Goal: Task Accomplishment & Management: Complete application form

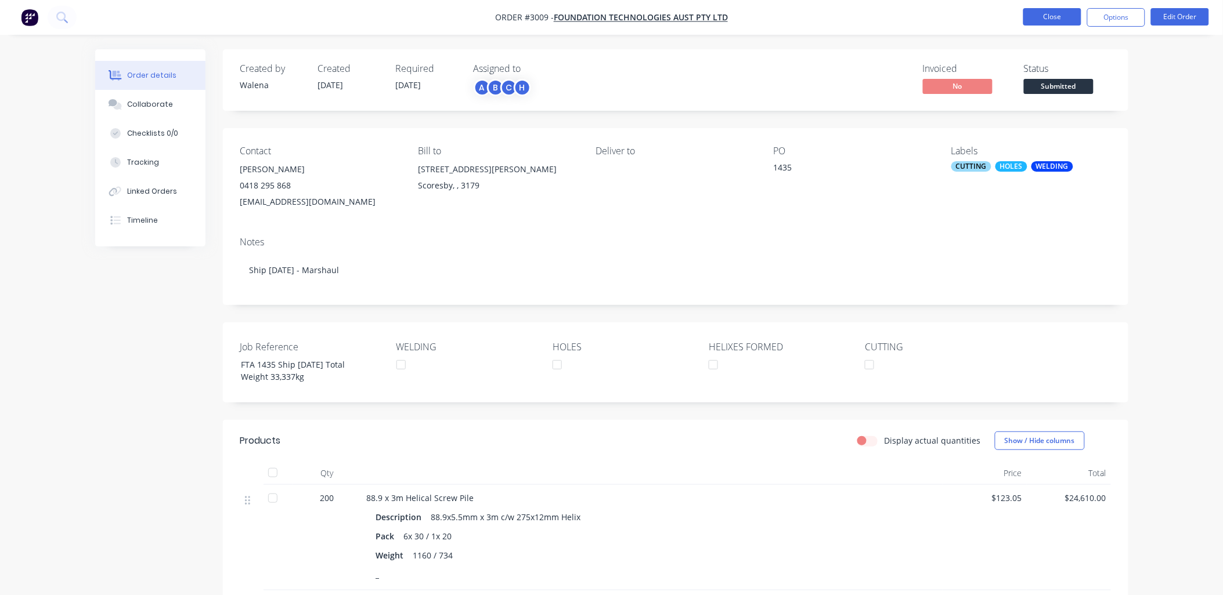
click at [1060, 17] on button "Close" at bounding box center [1052, 16] width 58 height 17
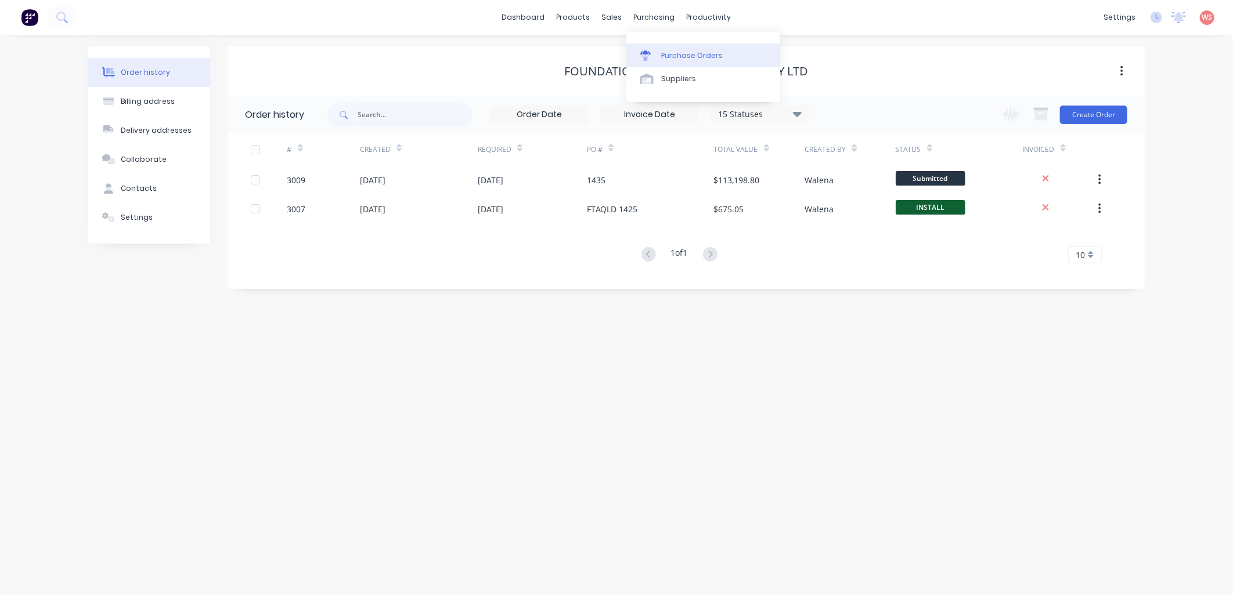
click at [663, 55] on div "Purchase Orders" at bounding box center [692, 55] width 62 height 10
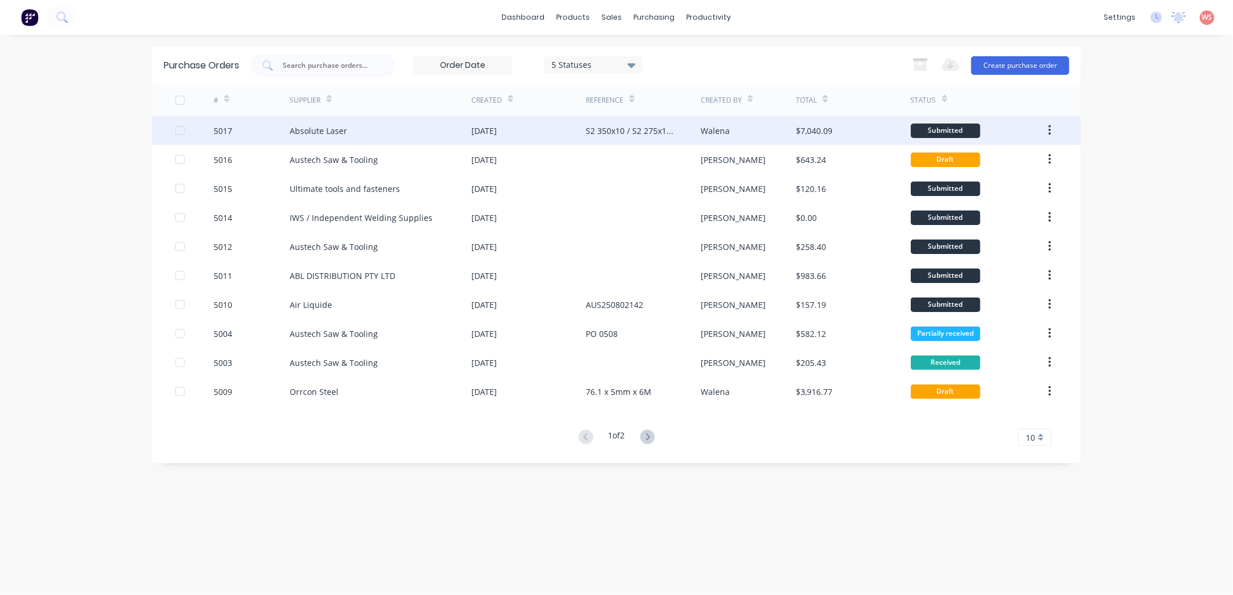
click at [356, 122] on div "Absolute Laser" at bounding box center [381, 130] width 182 height 29
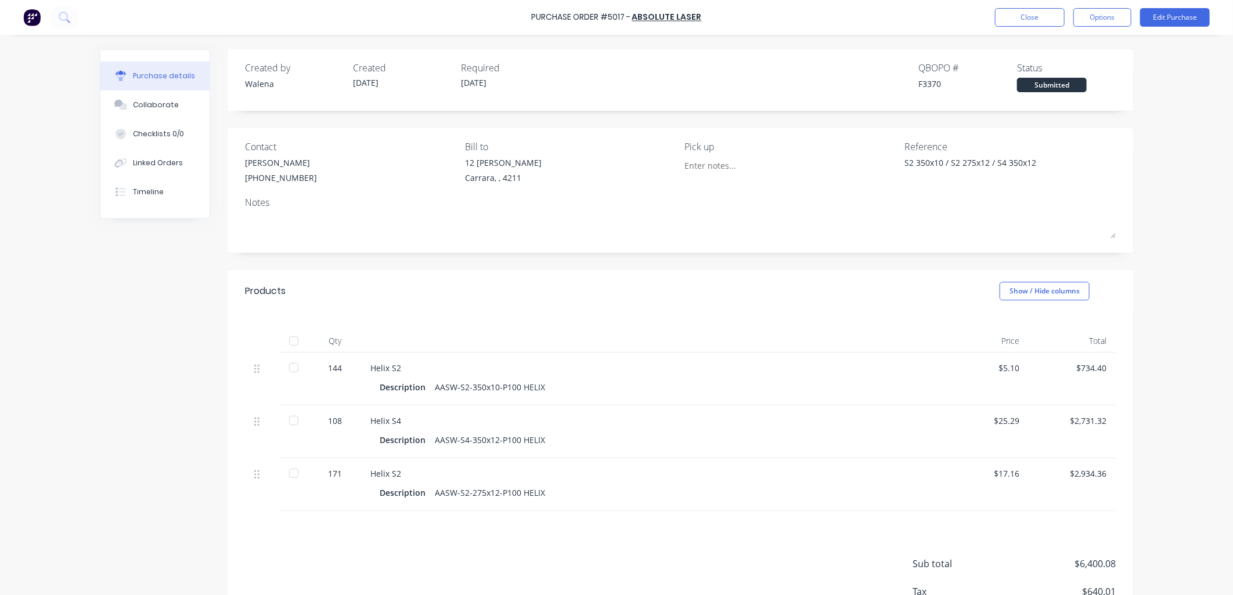
click at [53, 361] on div "Purchase Order #5017 - Absolute Laser Close Options Edit Purchase Purchase deta…" at bounding box center [616, 297] width 1233 height 595
click at [1020, 19] on button "Close" at bounding box center [1030, 17] width 70 height 19
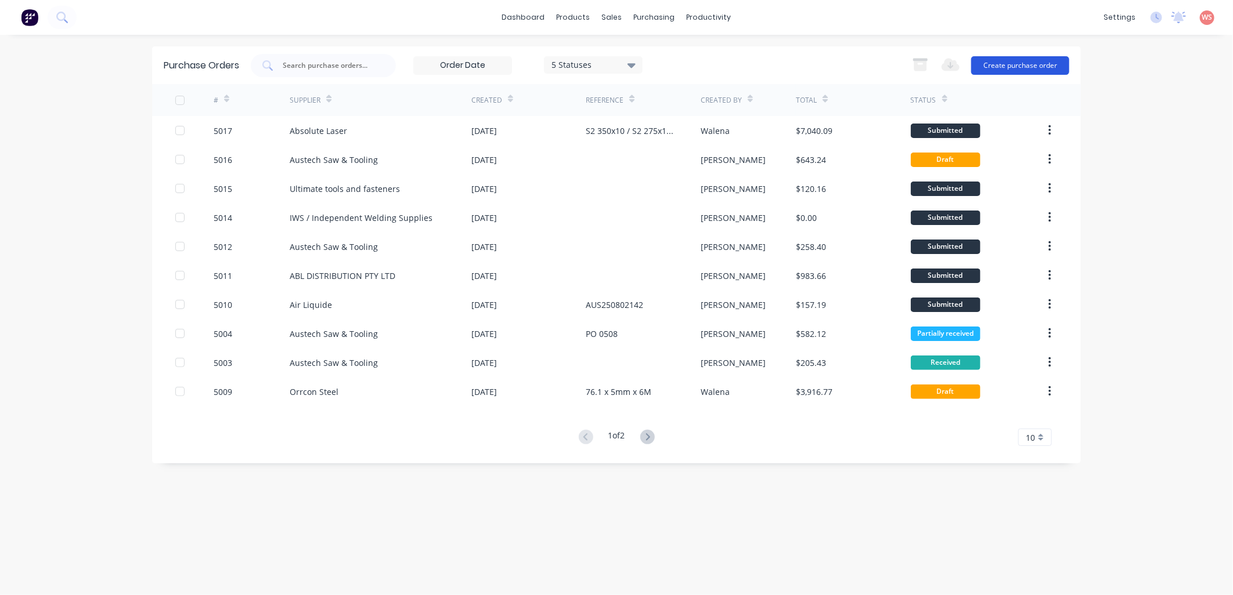
click at [1023, 67] on button "Create purchase order" at bounding box center [1020, 65] width 98 height 19
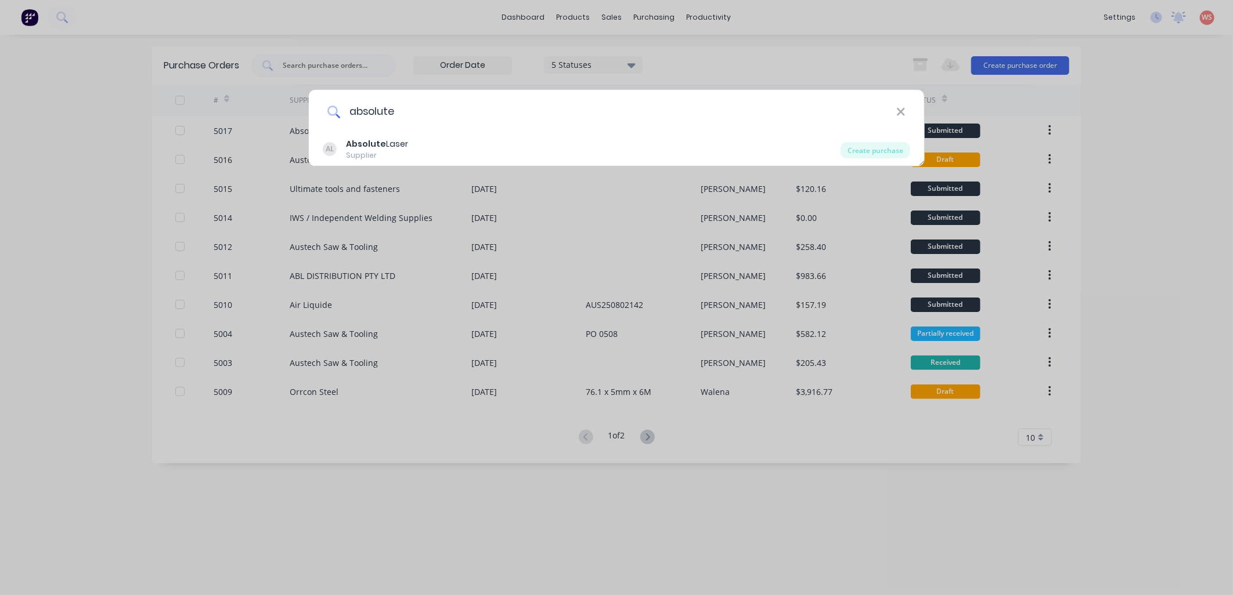
type input "ABSOLUTE"
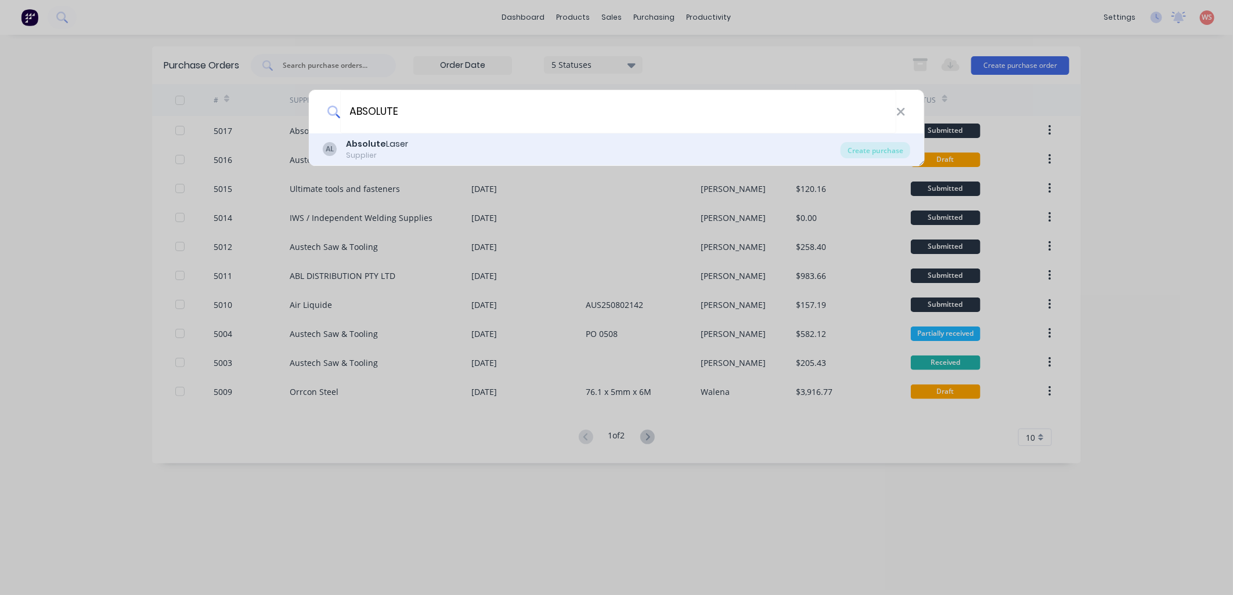
click at [407, 156] on div "AL Absolute Laser Supplier" at bounding box center [582, 149] width 518 height 23
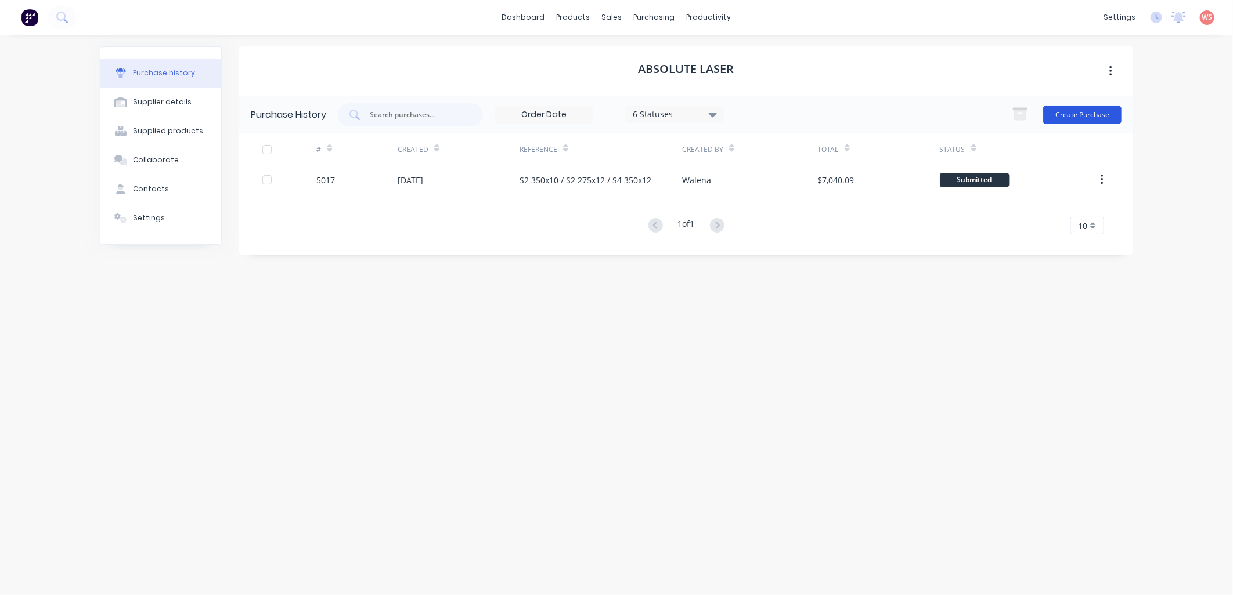
click at [1083, 114] on button "Create Purchase" at bounding box center [1082, 115] width 78 height 19
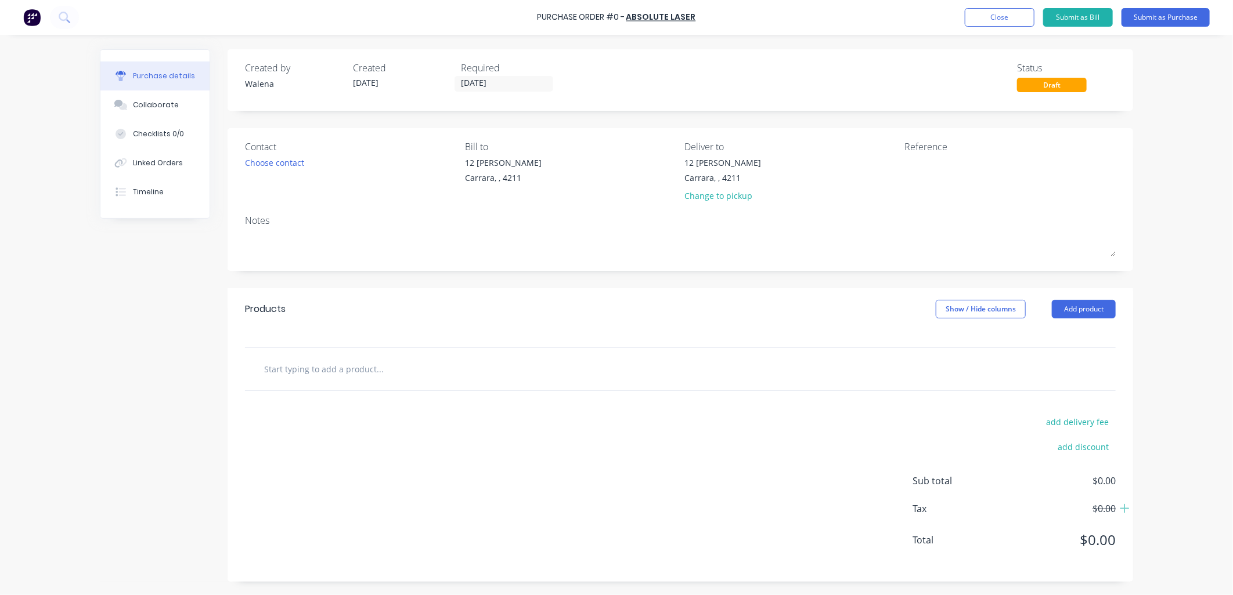
click at [317, 369] on input "text" at bounding box center [379, 368] width 232 height 23
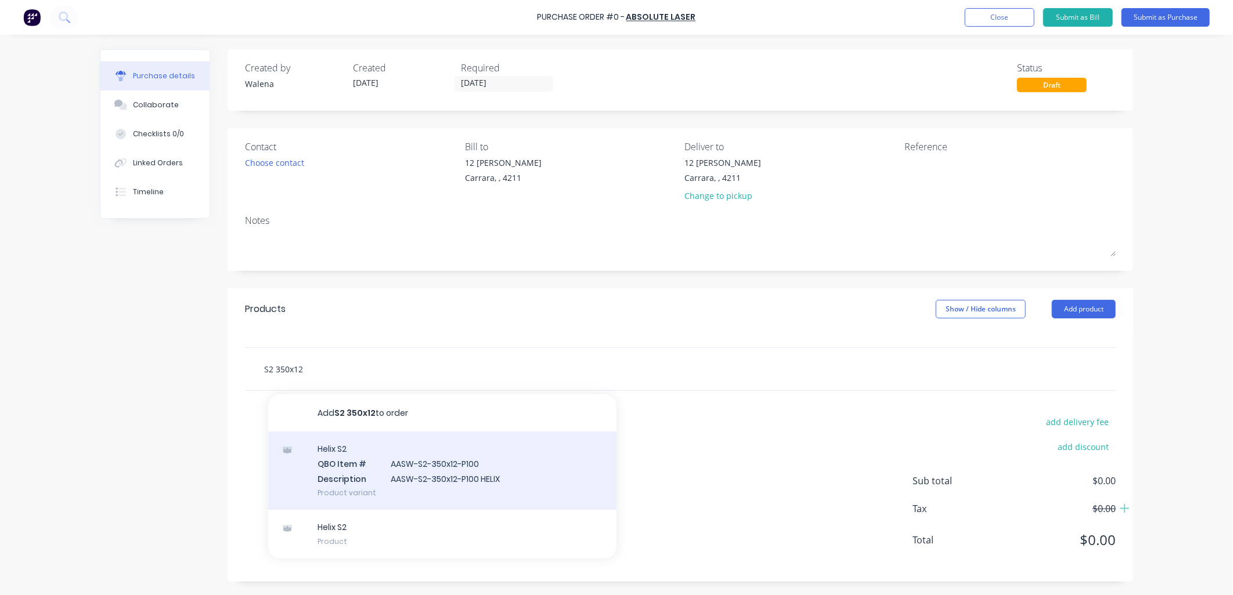
type input "S2 350x12"
click at [467, 471] on div "Helix S2 QBO Item # AASW-S2-350x12-P100 Description AASW-S2-350x12-P100 HELIX P…" at bounding box center [442, 471] width 348 height 78
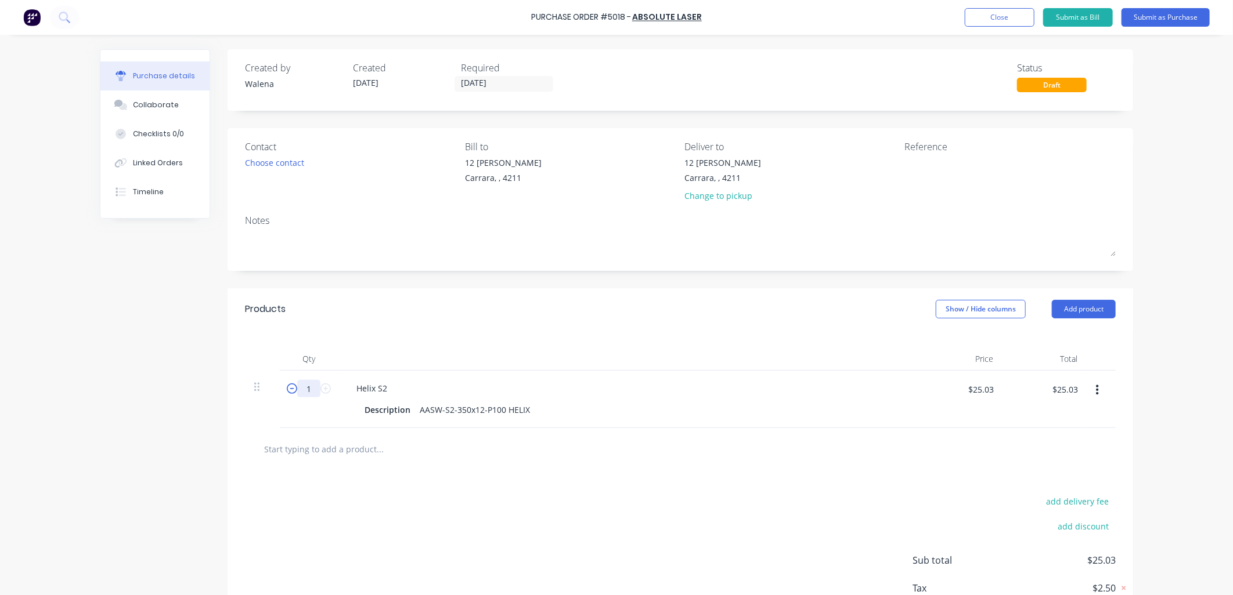
drag, startPoint x: 308, startPoint y: 396, endPoint x: 288, endPoint y: 392, distance: 20.6
click at [289, 392] on div "1 1" at bounding box center [308, 388] width 39 height 17
type input "2"
type input "$50.06"
type input "21"
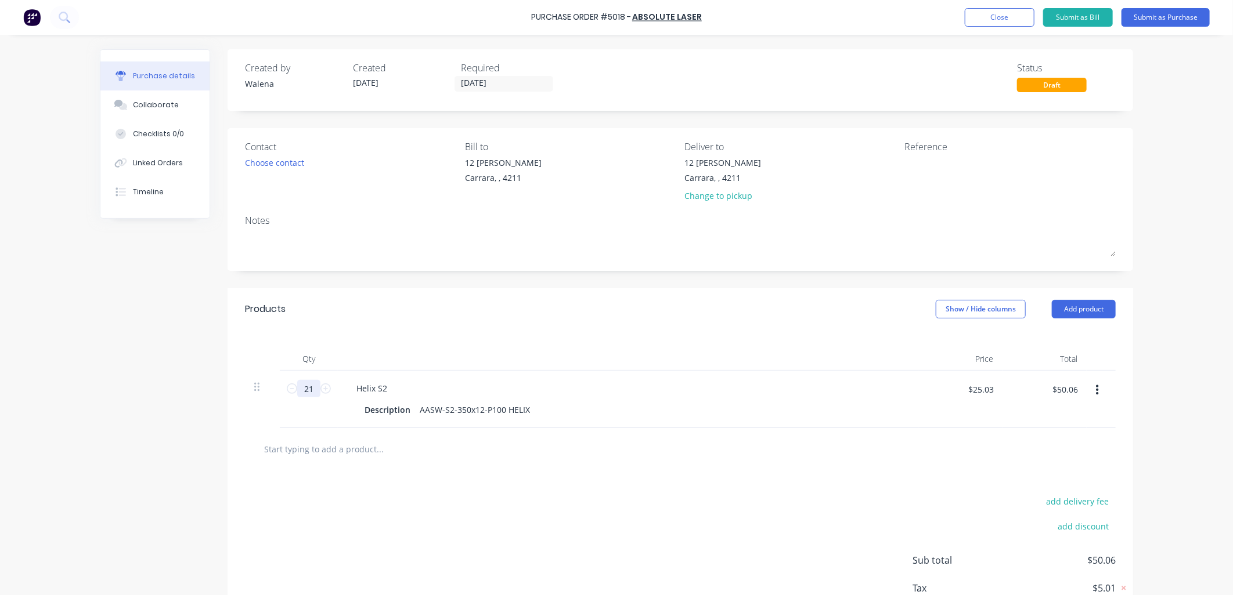
type input "$525.63"
type input "216"
type input "$5,406.48"
type input "216"
click at [563, 494] on div "add delivery fee add discount Sub total $5,406.48 Tax $540.65 Total $5,947.13" at bounding box center [679, 566] width 905 height 191
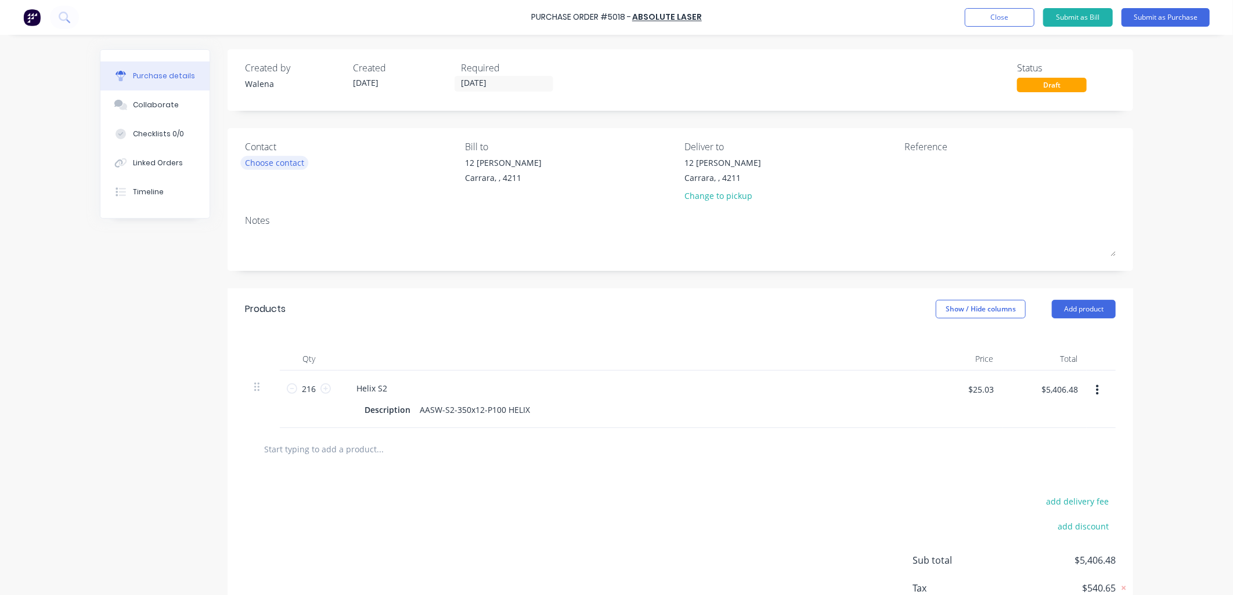
click at [291, 160] on div "Choose contact" at bounding box center [274, 163] width 59 height 12
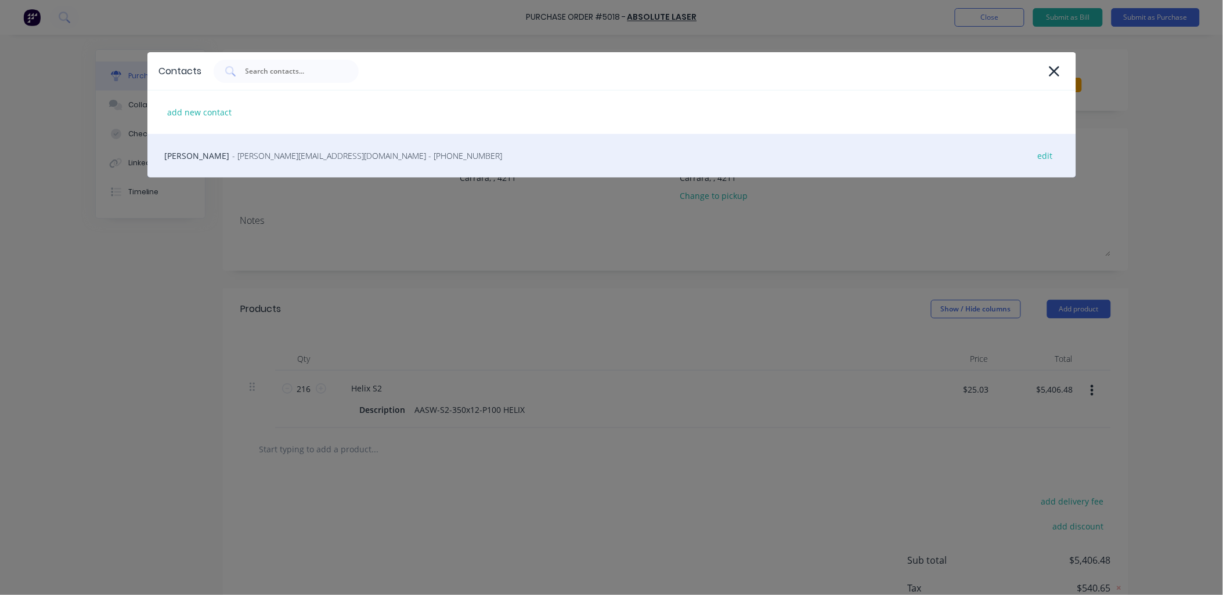
click at [293, 160] on span "- [PERSON_NAME][EMAIL_ADDRESS][DOMAIN_NAME] - [PHONE_NUMBER]" at bounding box center [368, 156] width 270 height 12
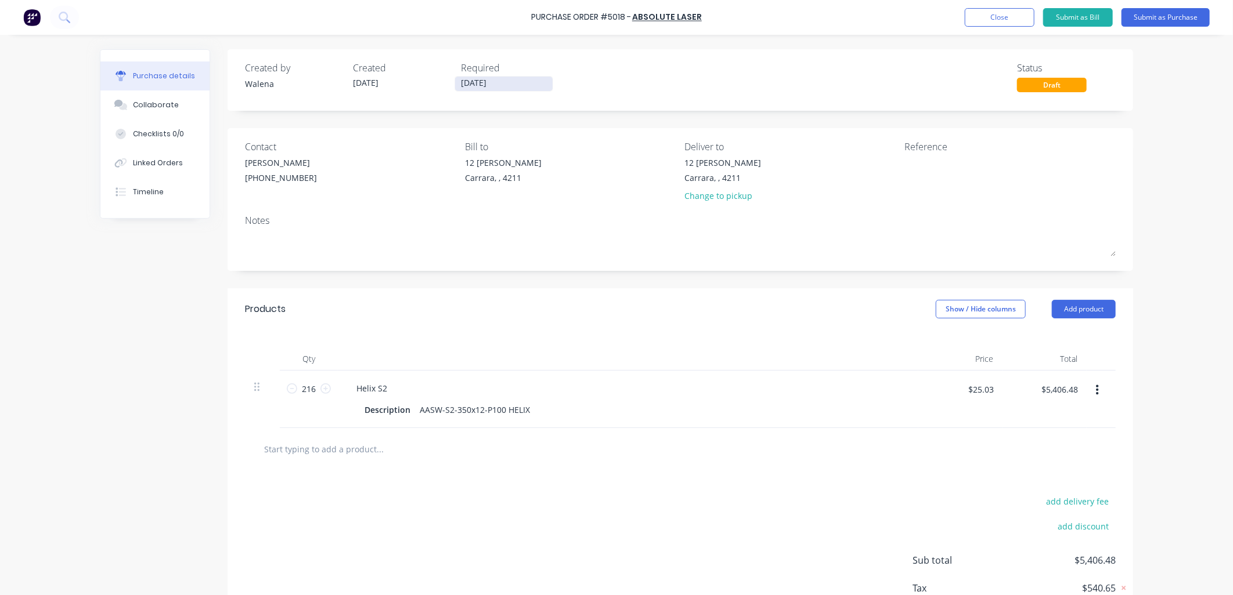
click at [526, 85] on input "[DATE]" at bounding box center [503, 84] width 97 height 15
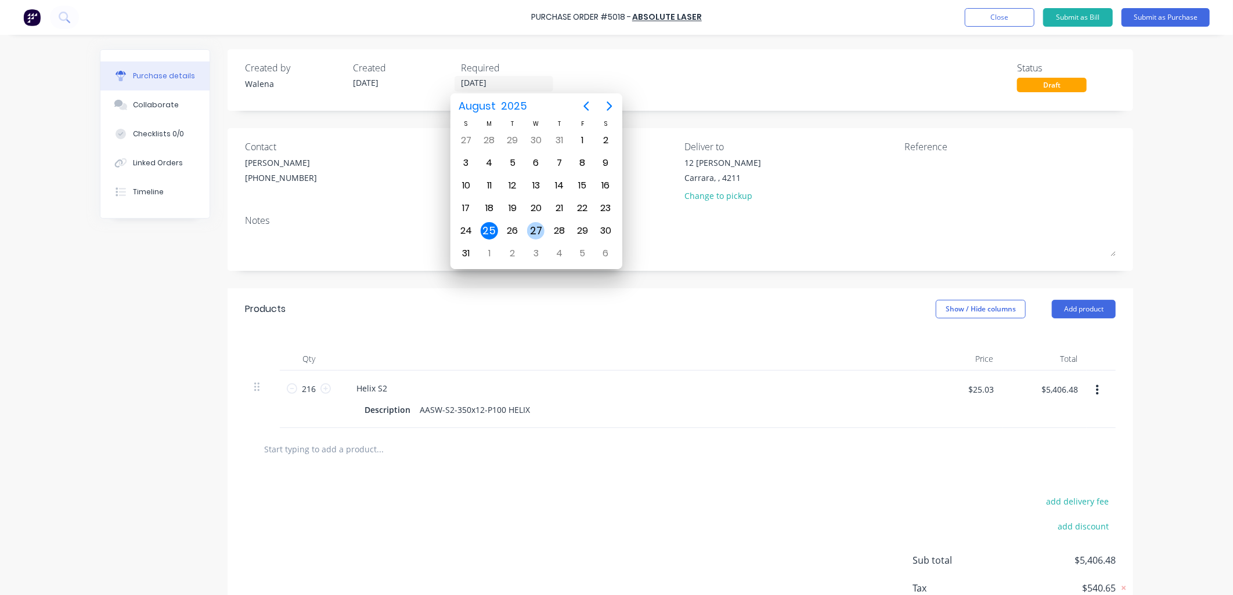
click at [530, 225] on div "27" at bounding box center [535, 230] width 17 height 17
type input "[DATE]"
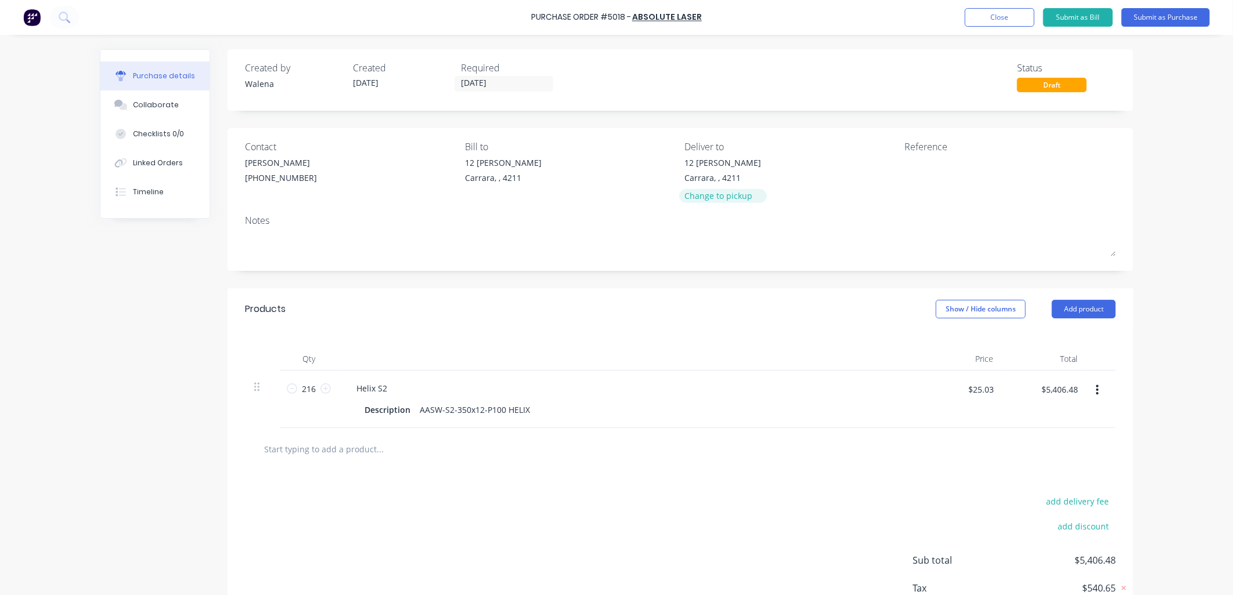
click at [722, 196] on div "Change to pickup" at bounding box center [723, 196] width 77 height 12
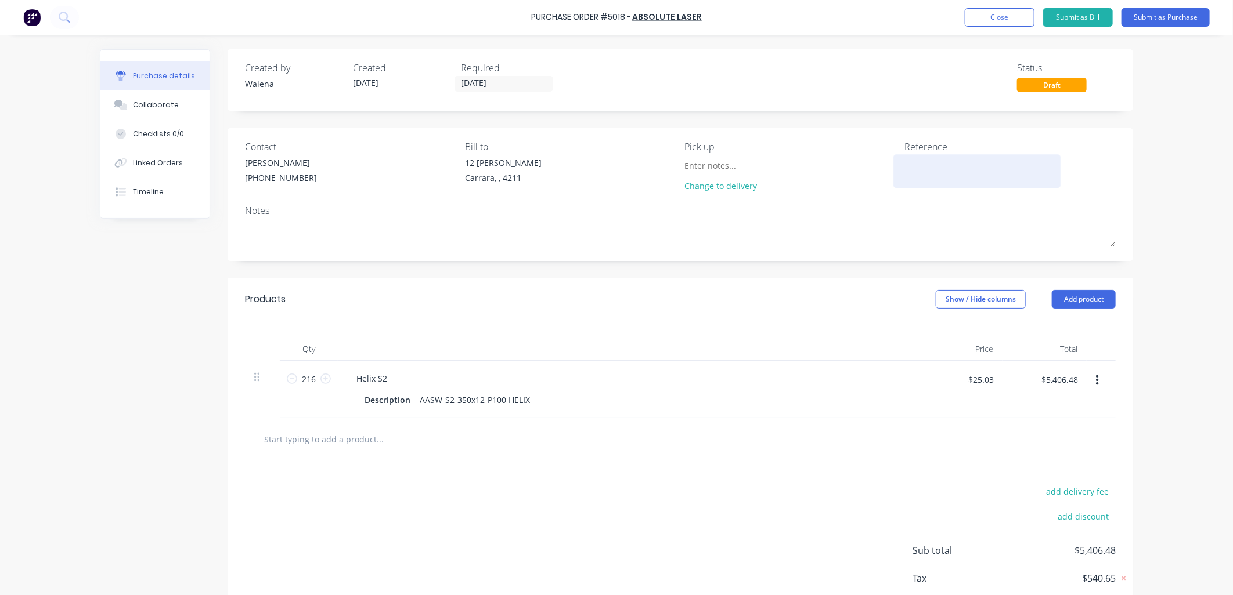
drag, startPoint x: 955, startPoint y: 148, endPoint x: 946, endPoint y: 156, distance: 11.5
click at [953, 147] on div "Reference" at bounding box center [1009, 147] width 211 height 14
click at [933, 161] on textarea at bounding box center [976, 170] width 145 height 26
type textarea "S2 350x12"
type textarea "x"
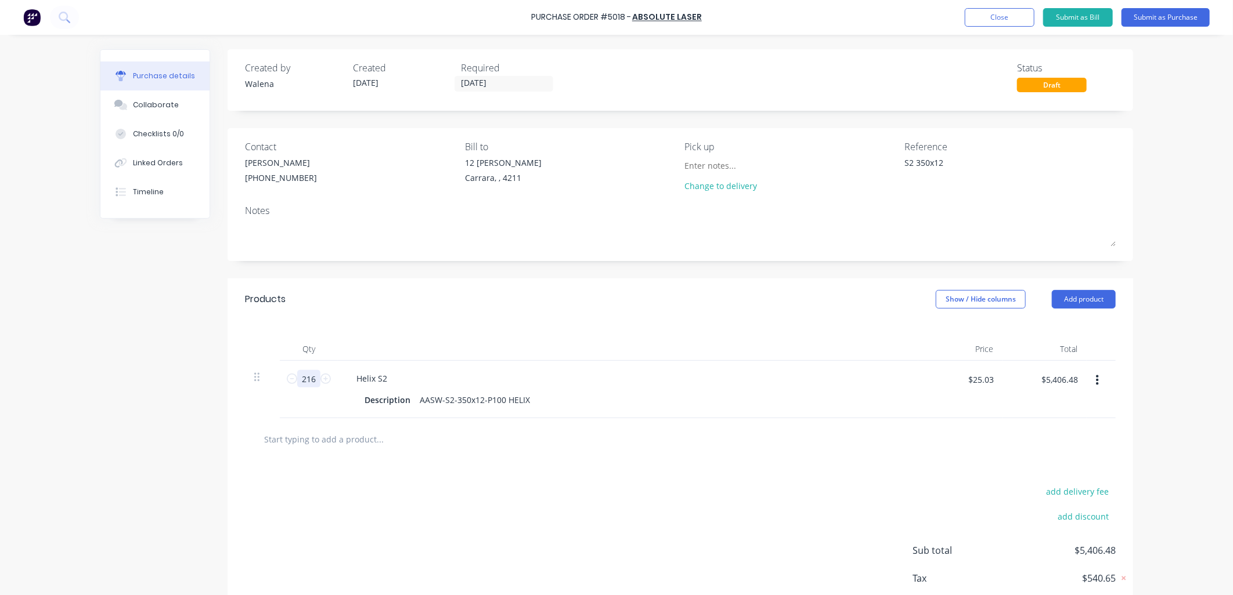
type textarea "S2 350x12"
drag, startPoint x: 312, startPoint y: 384, endPoint x: 299, endPoint y: 372, distance: 16.8
click at [297, 382] on input "216" at bounding box center [308, 378] width 23 height 17
type textarea "x"
type input "2"
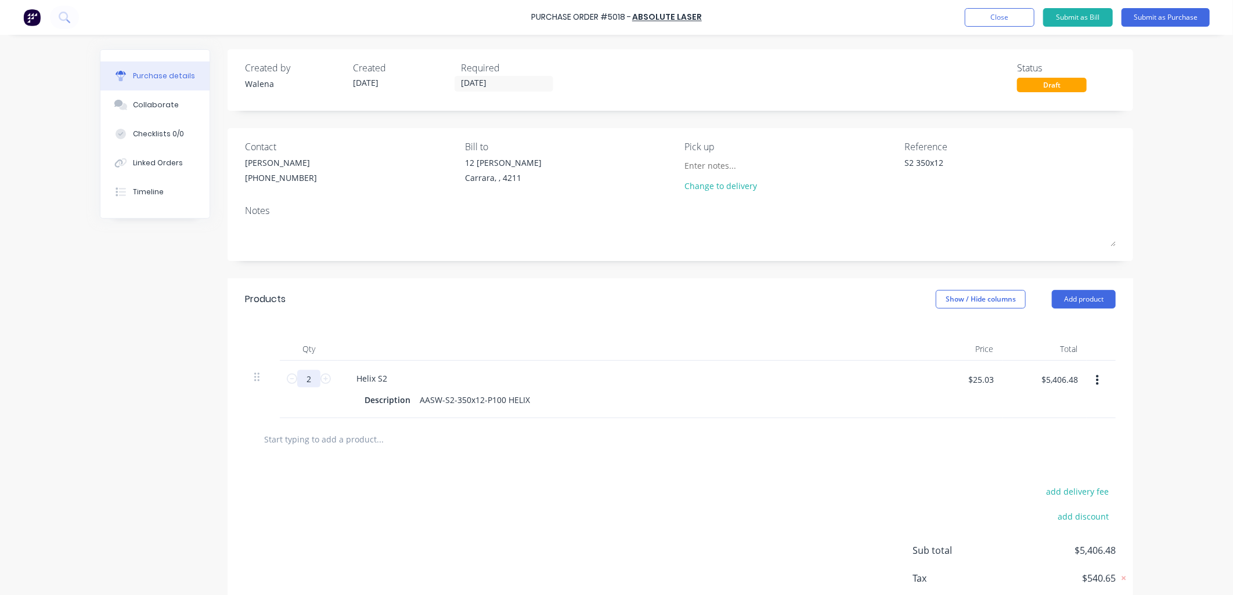
type textarea "x"
type input "$50.06"
type textarea "x"
type input "25"
type textarea "x"
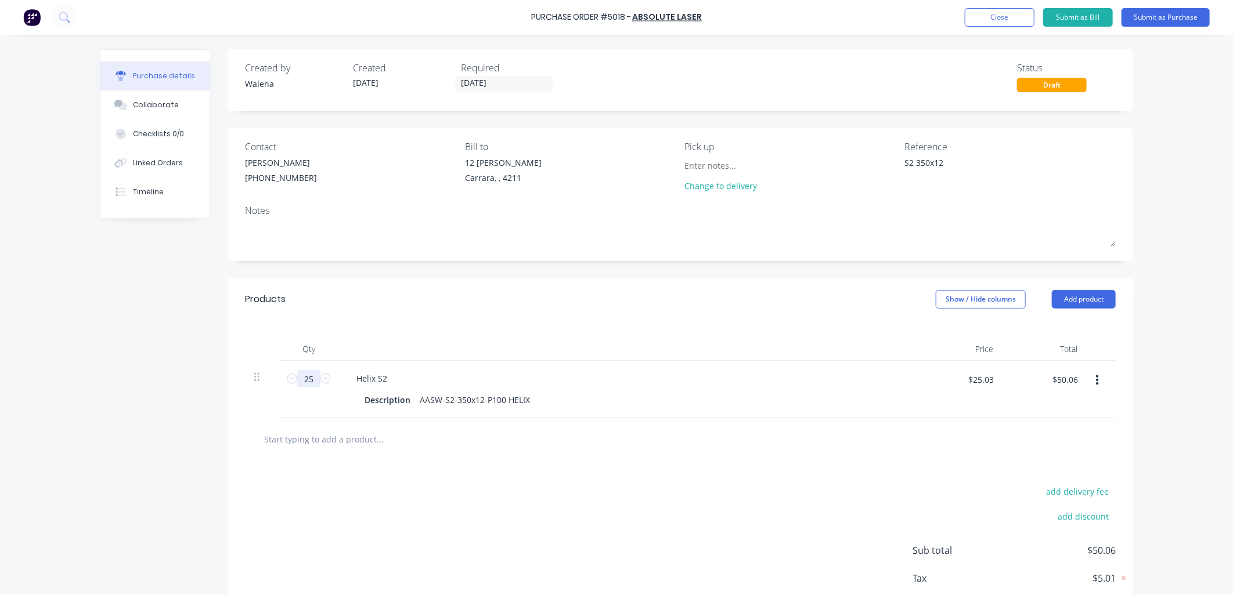
type input "$625.75"
type textarea "x"
type input "252"
type textarea "x"
type input "$6,307.56"
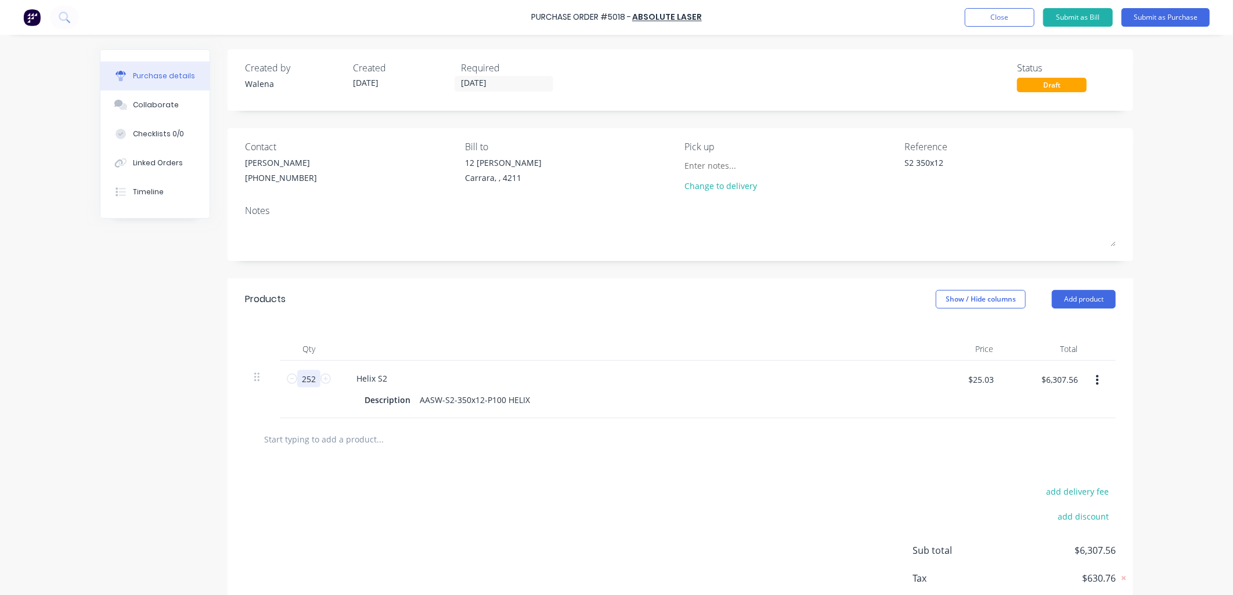
type input "252"
click at [664, 474] on div "add delivery fee add discount Sub total $6,307.56 Tax $630.76 Total $6,938.32" at bounding box center [679, 556] width 905 height 191
click at [1055, 85] on div "Draft" at bounding box center [1052, 85] width 70 height 15
click at [1190, 20] on button "Submit as Purchase" at bounding box center [1165, 17] width 88 height 19
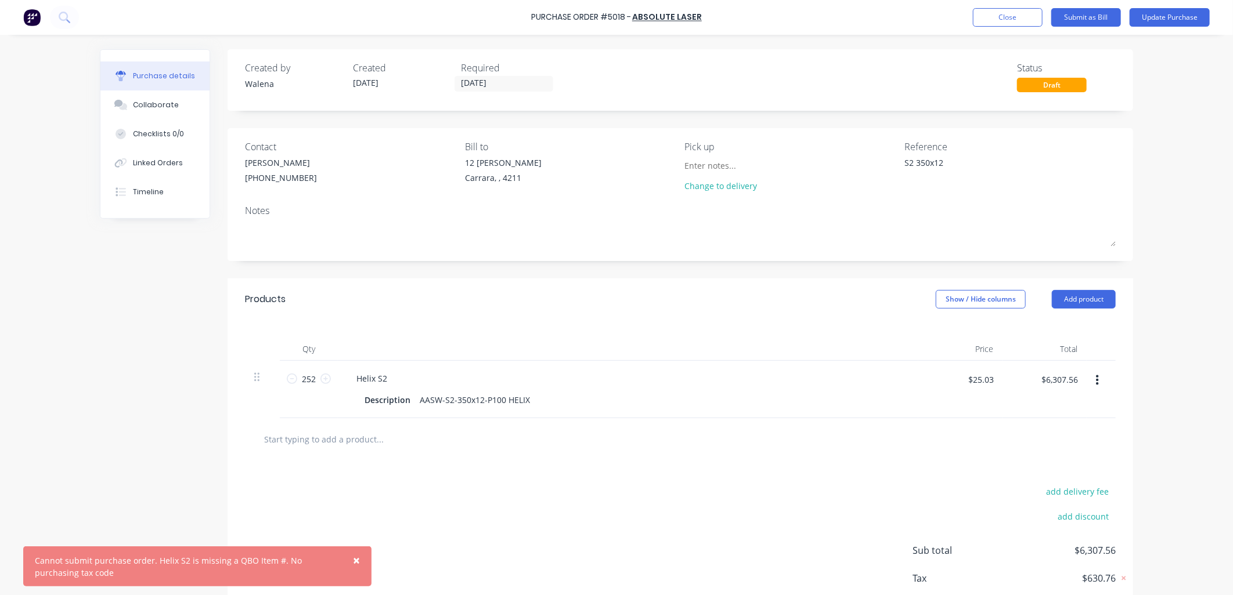
click at [143, 439] on div "Created by [PERSON_NAME] Created [DATE] Required [DATE] Status Draft Contact [P…" at bounding box center [616, 350] width 1033 height 602
click at [88, 494] on div "Purchase details Collaborate Checklists 0/0 Linked Orders Timeline Created by […" at bounding box center [616, 280] width 1056 height 537
click at [996, 17] on button "Close" at bounding box center [1008, 17] width 70 height 19
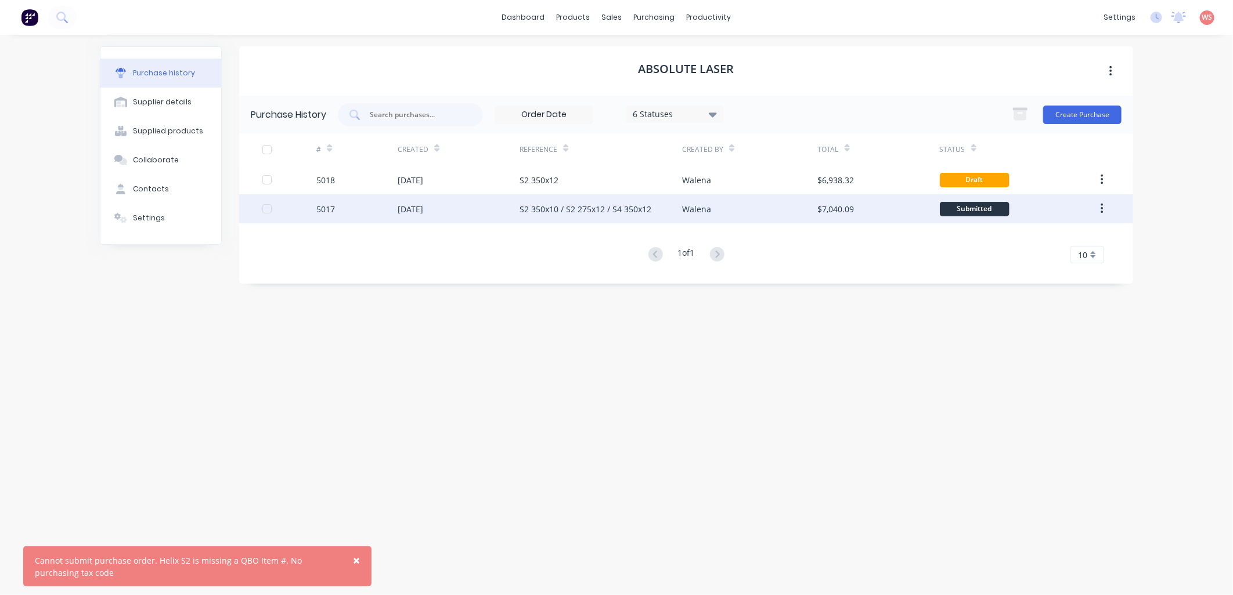
click at [423, 212] on div "[DATE]" at bounding box center [411, 209] width 26 height 12
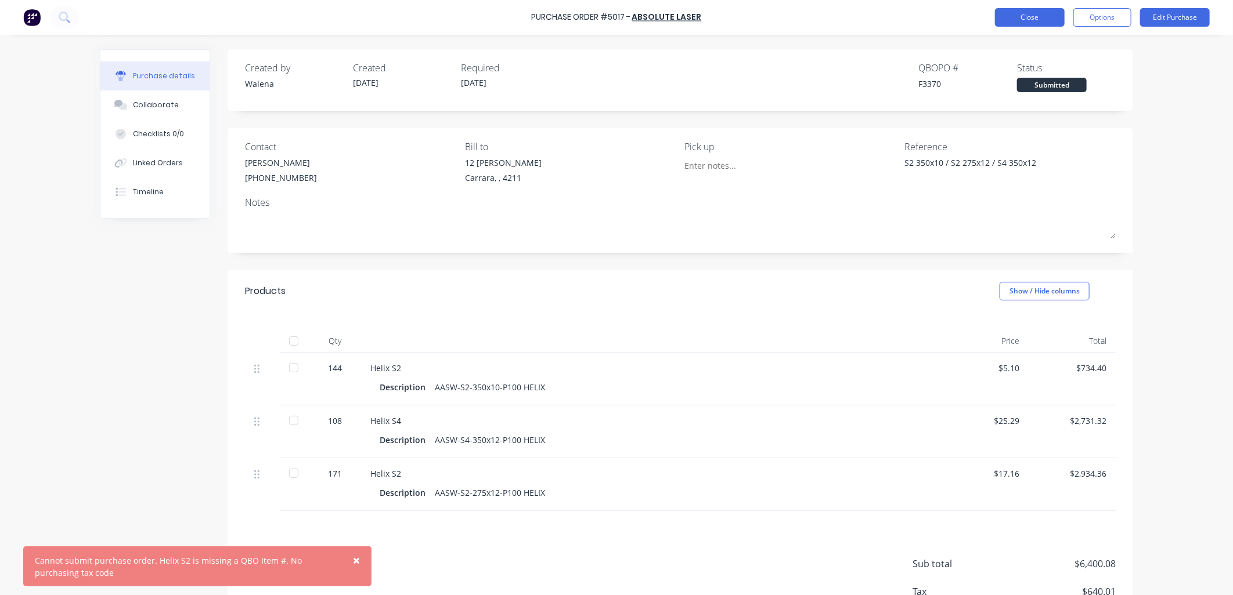
click at [1023, 19] on button "Close" at bounding box center [1030, 17] width 70 height 19
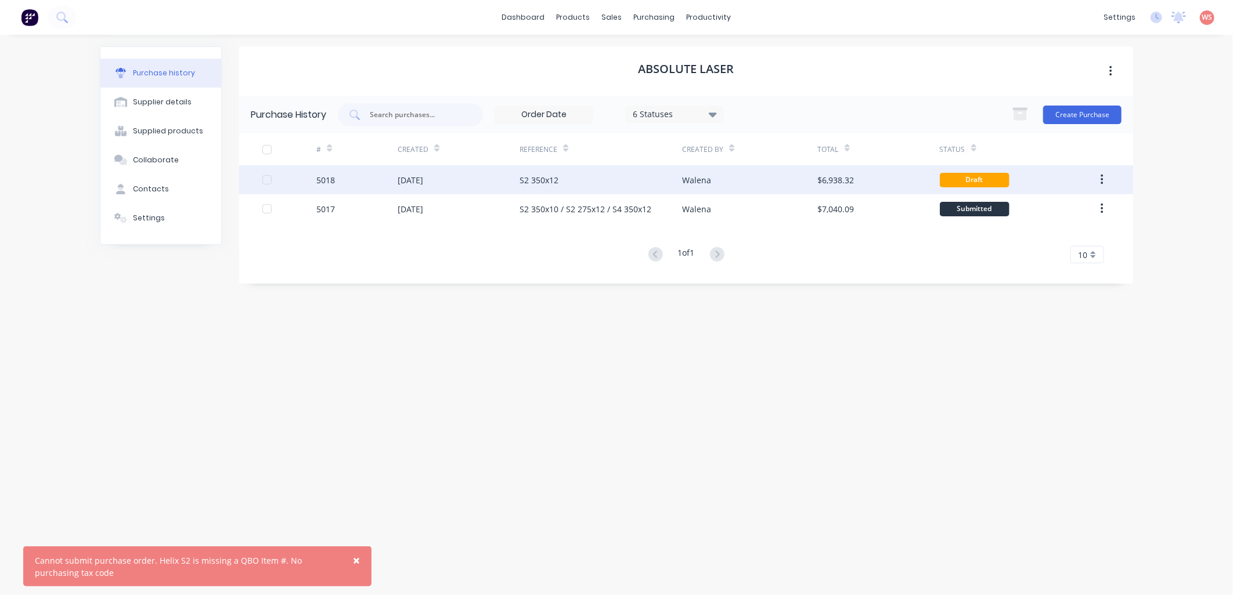
click at [423, 180] on div "[DATE]" at bounding box center [411, 180] width 26 height 12
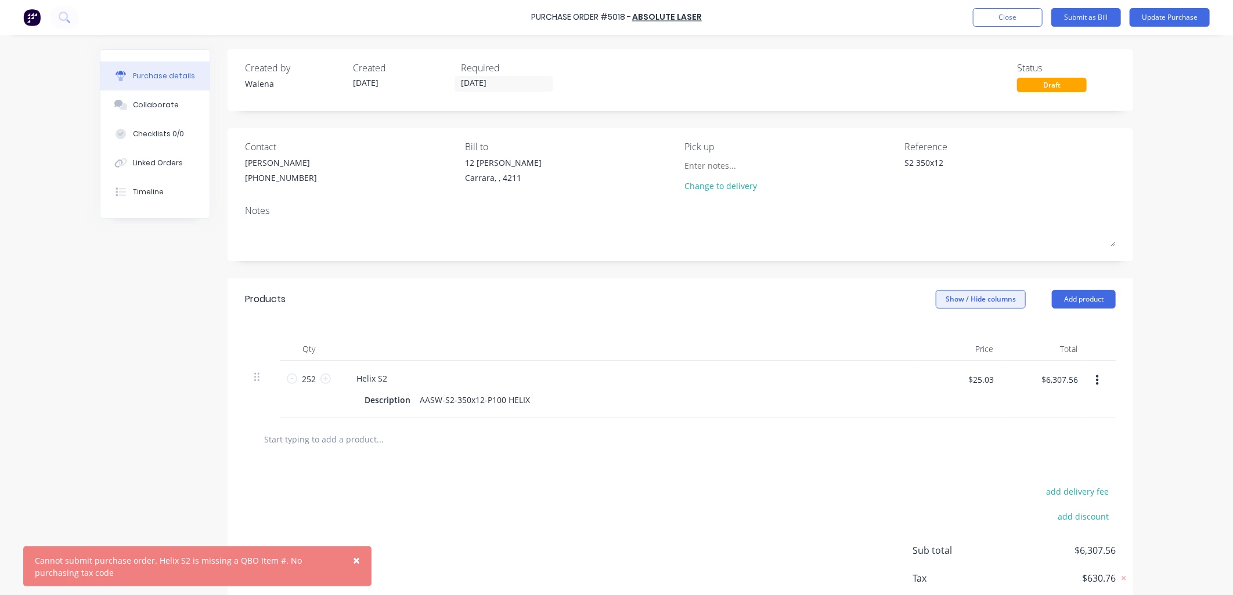
click at [949, 298] on button "Show / Hide columns" at bounding box center [980, 299] width 90 height 19
drag, startPoint x: 521, startPoint y: 403, endPoint x: 420, endPoint y: 403, distance: 101.0
click at [415, 404] on div "AASW-S2-350x12-P100 HELIX" at bounding box center [475, 400] width 120 height 17
copy div "AASW-S2-350x12-P100 HELIX"
click at [1000, 15] on button "Close" at bounding box center [1008, 17] width 70 height 19
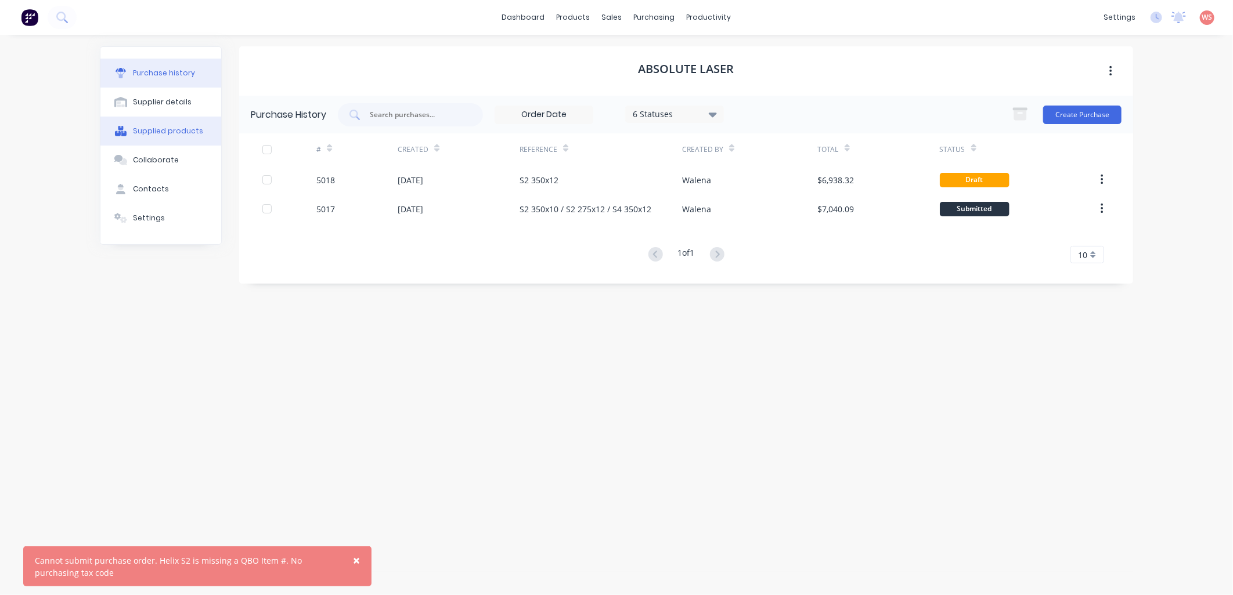
click at [176, 128] on div "Supplied products" at bounding box center [168, 131] width 70 height 10
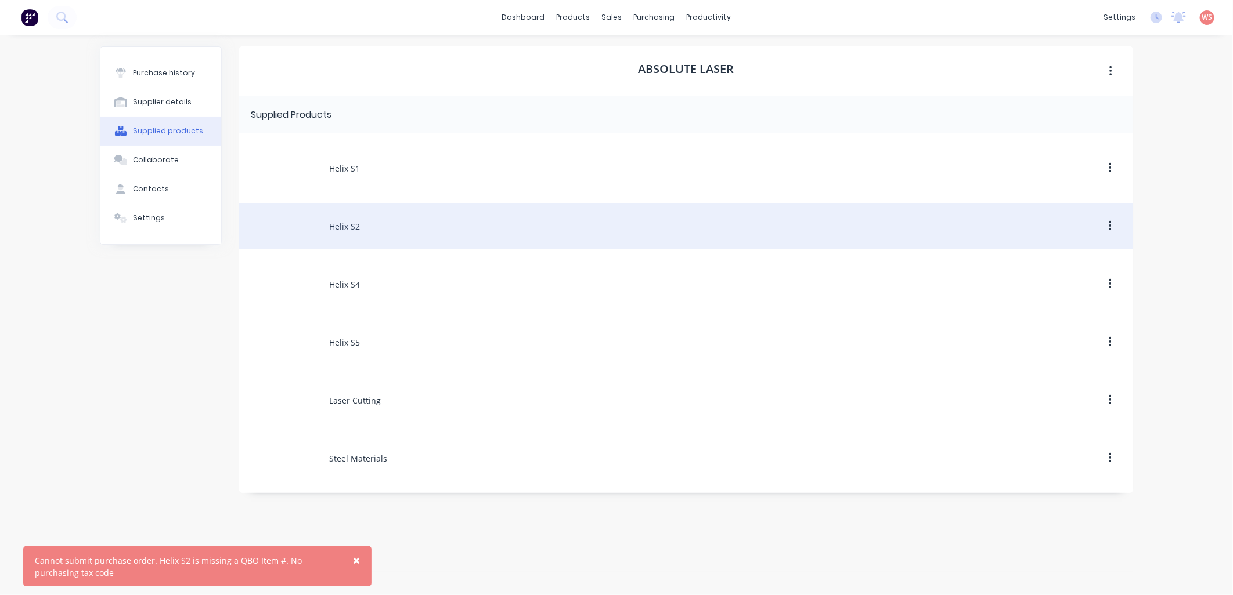
click at [355, 225] on div "Helix S2" at bounding box center [686, 226] width 894 height 46
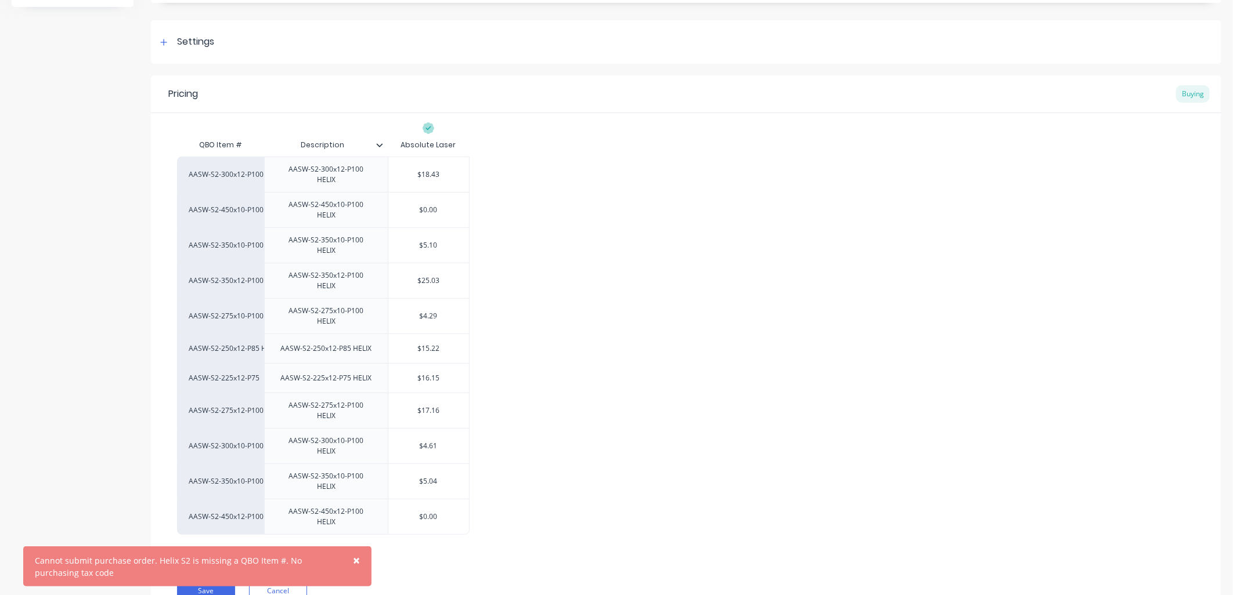
scroll to position [153, 0]
click at [222, 266] on div "AASW-S2-350x12-P100" at bounding box center [220, 278] width 87 height 35
click at [761, 276] on div "AASW-S2-300x12-P100 AASW-S2-300x12-P100 HELIX $18.43 AASW-S2-450x10-P100 HELIX …" at bounding box center [686, 343] width 1018 height 378
click at [224, 580] on button "Save" at bounding box center [206, 589] width 58 height 19
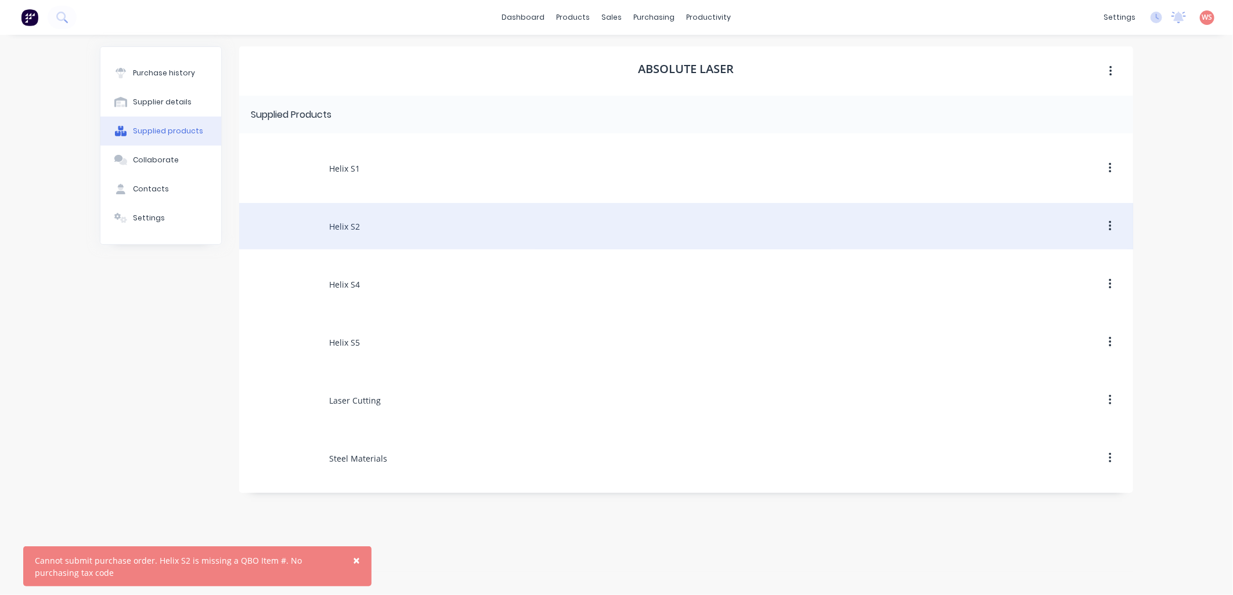
click at [344, 227] on div "Helix S2" at bounding box center [686, 226] width 894 height 46
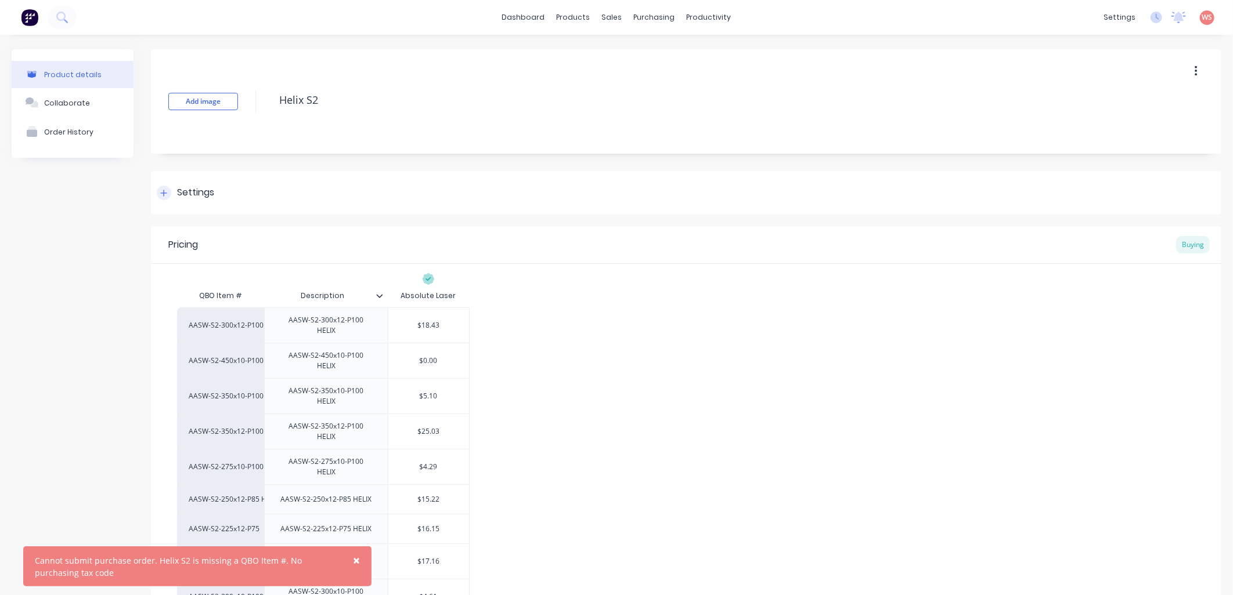
click at [165, 193] on icon at bounding box center [164, 193] width 6 height 6
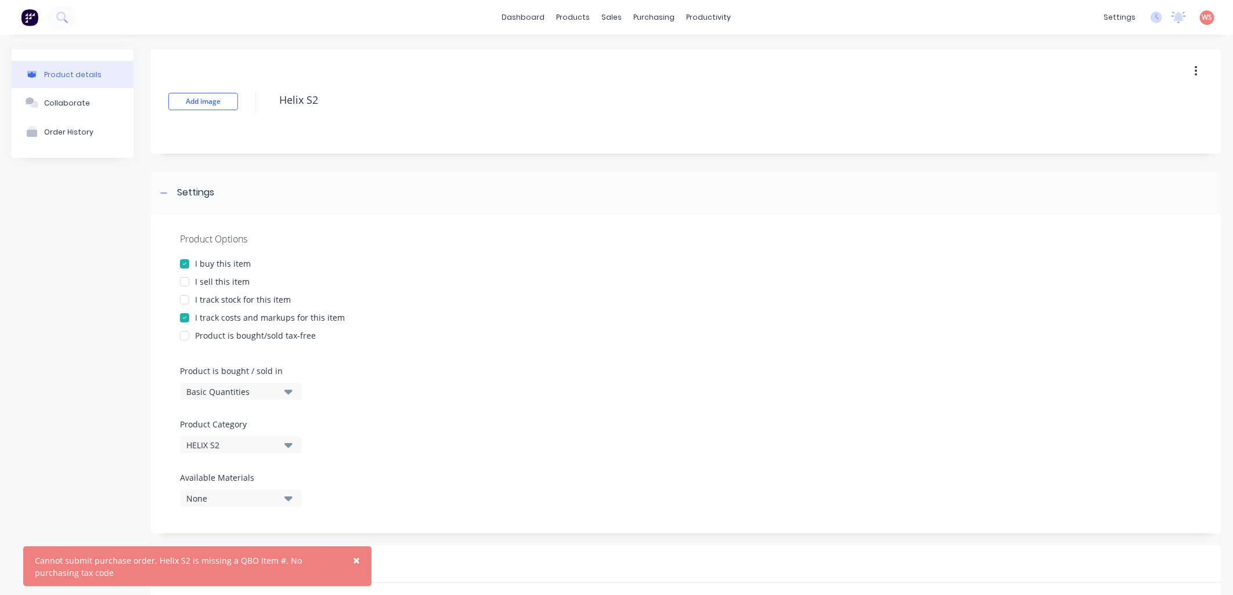
click at [653, 16] on div "purchasing" at bounding box center [654, 17] width 53 height 17
click at [668, 53] on div "Purchase Orders" at bounding box center [687, 55] width 62 height 10
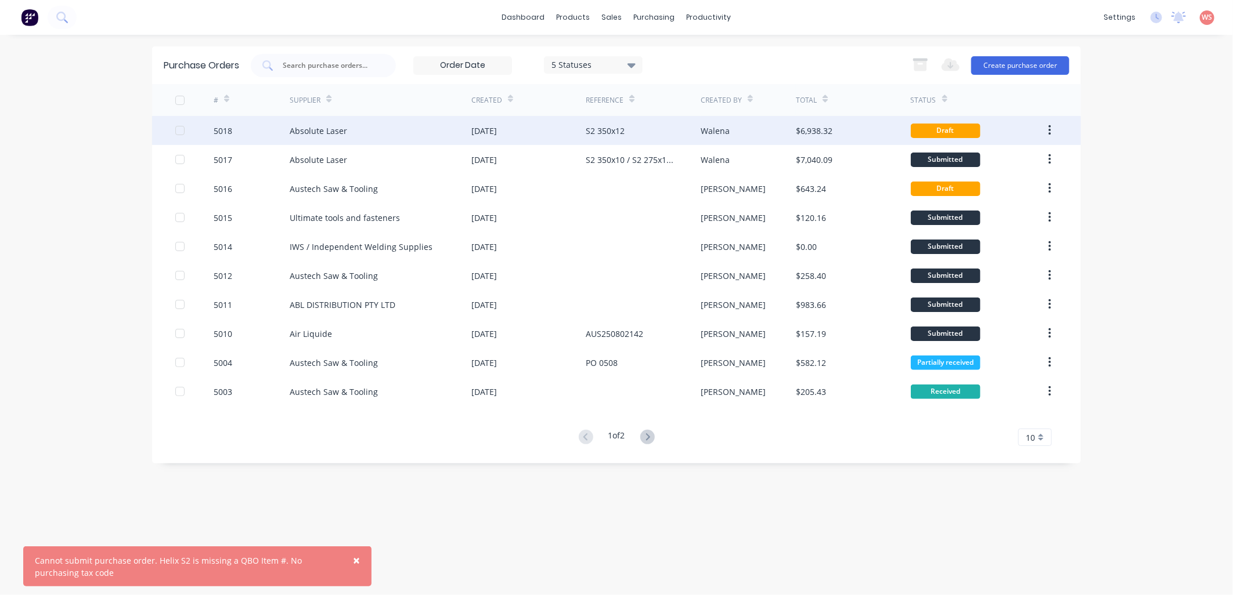
click at [948, 132] on div "Draft" at bounding box center [946, 131] width 70 height 15
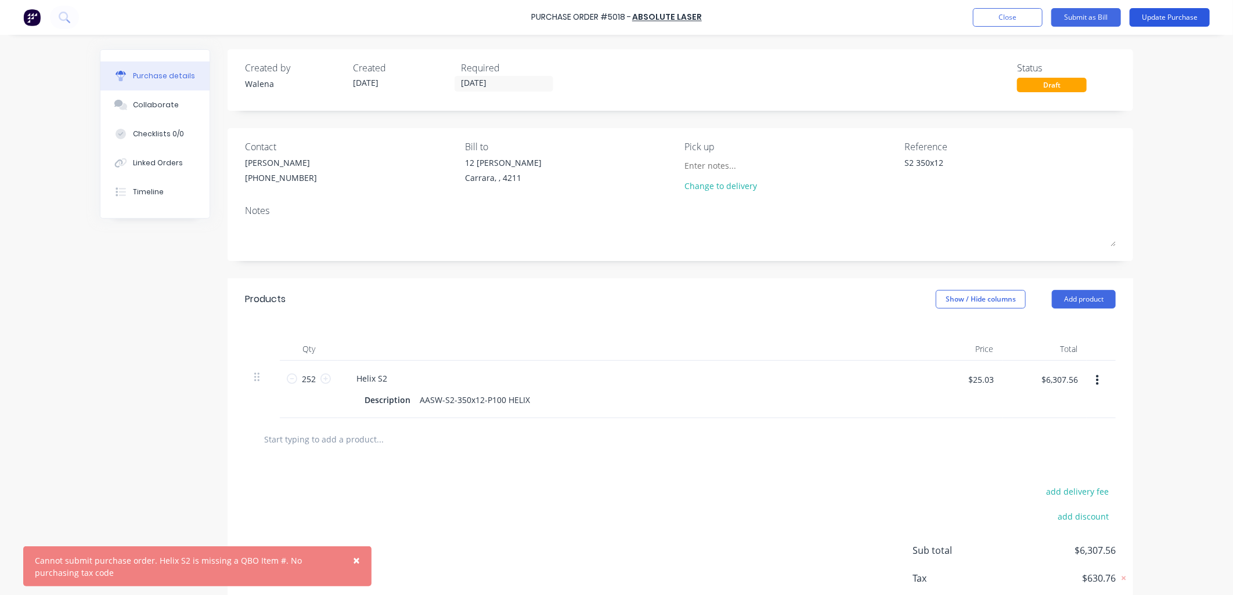
click at [1179, 16] on button "Update Purchase" at bounding box center [1169, 17] width 80 height 19
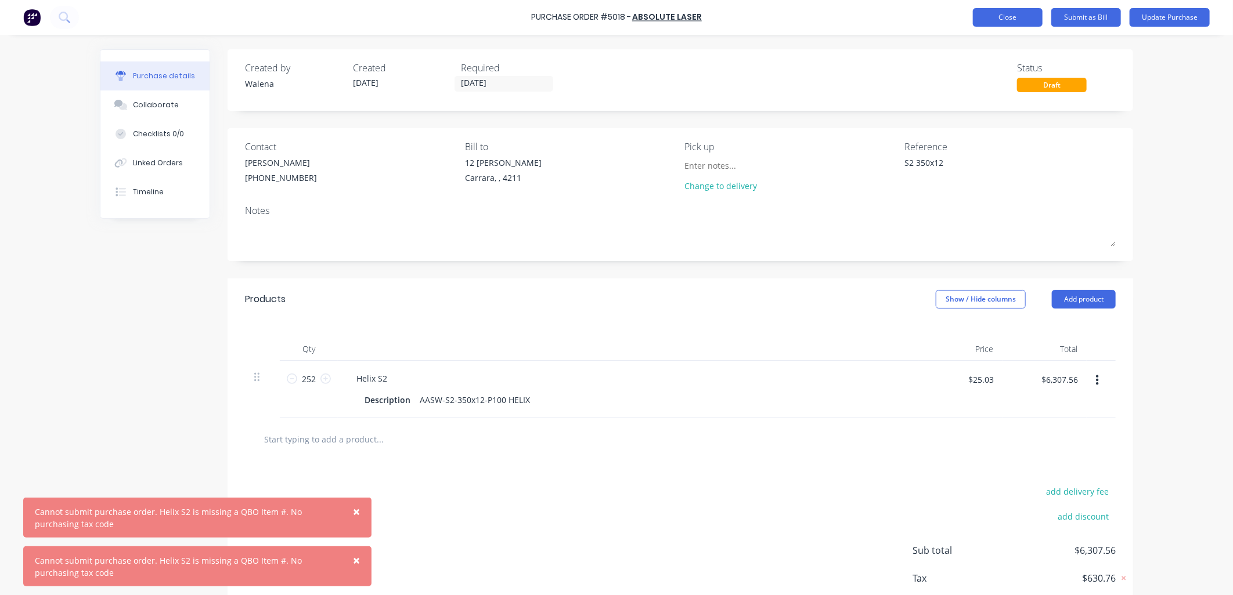
click at [1016, 17] on button "Close" at bounding box center [1008, 17] width 70 height 19
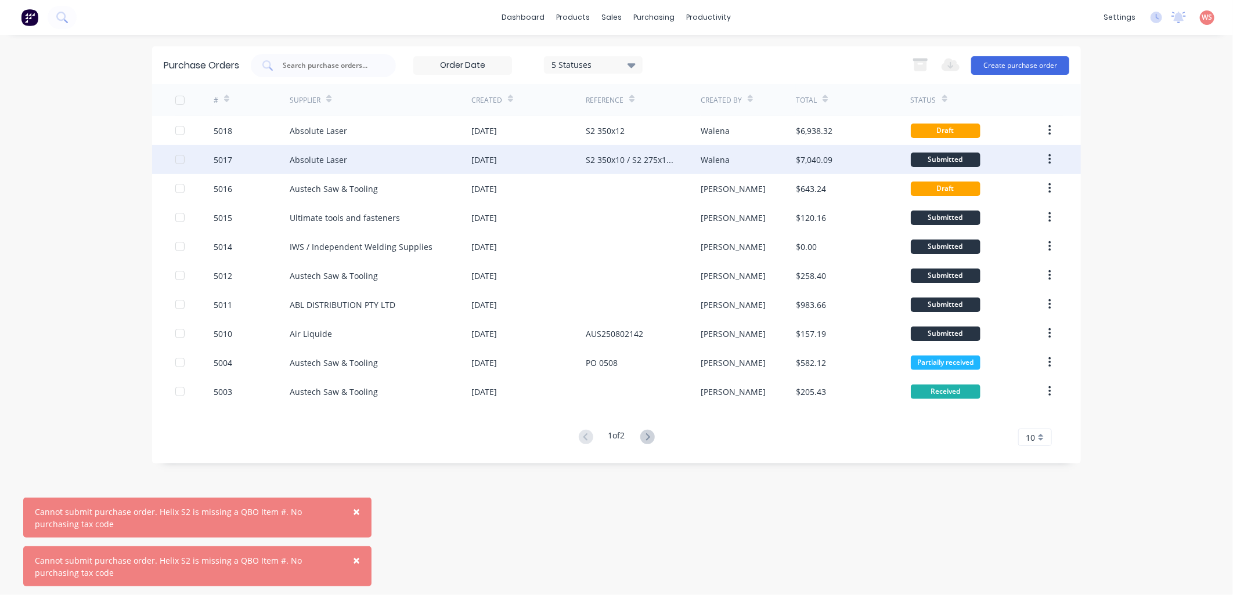
click at [335, 154] on div "Absolute Laser" at bounding box center [318, 160] width 57 height 12
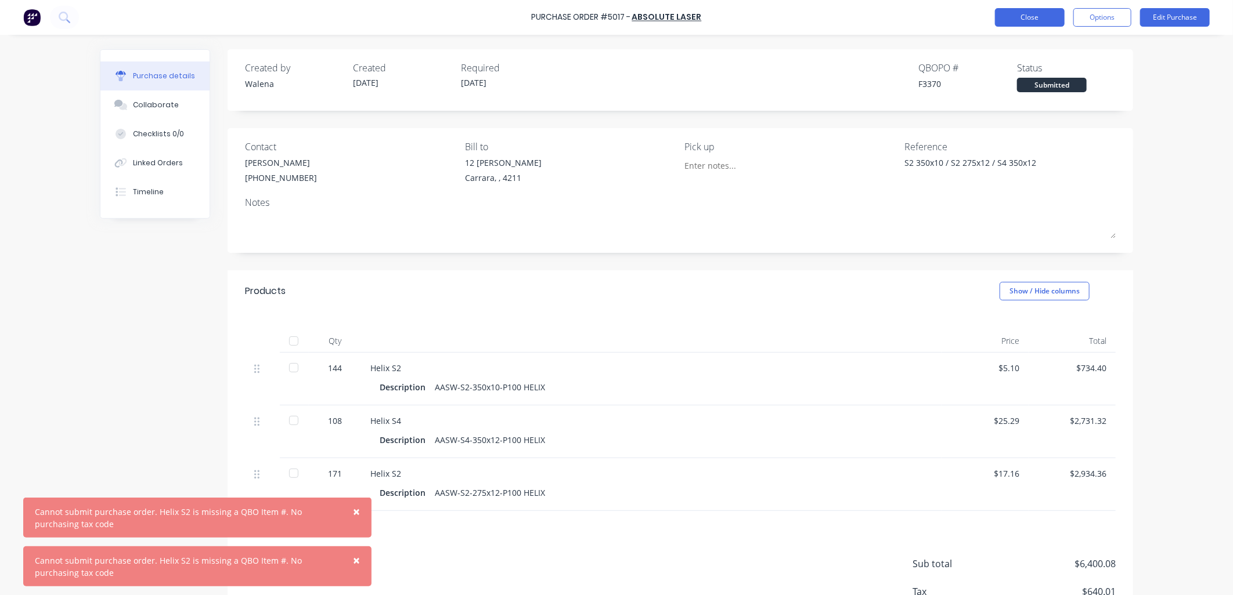
click at [1049, 13] on button "Close" at bounding box center [1030, 17] width 70 height 19
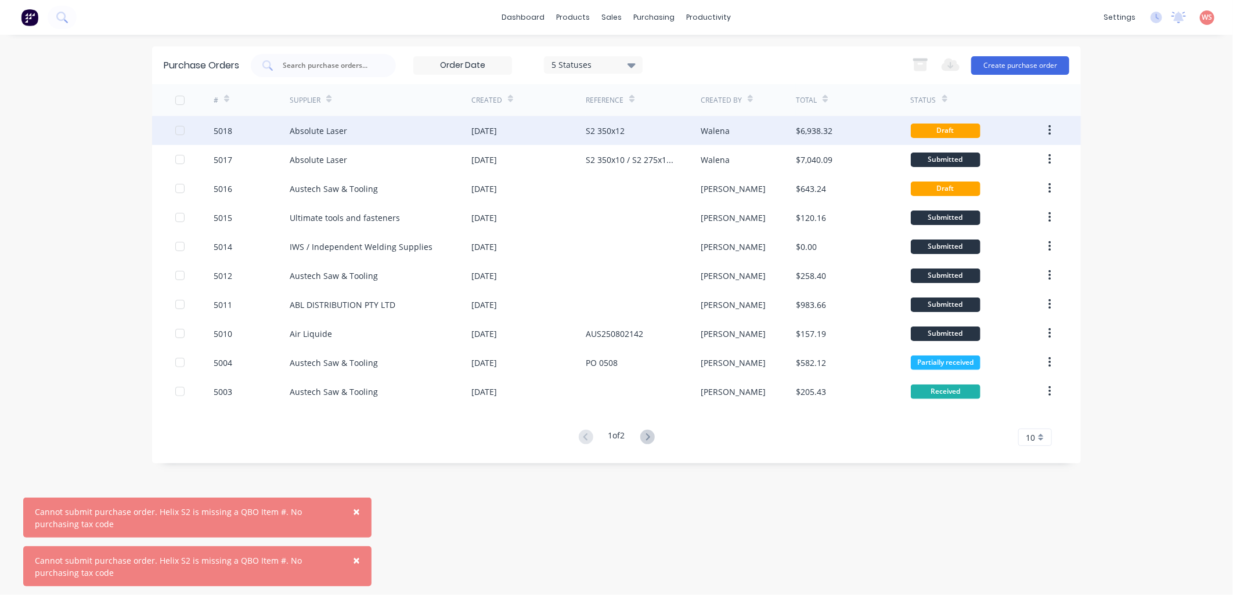
click at [338, 126] on div "Absolute Laser" at bounding box center [318, 131] width 57 height 12
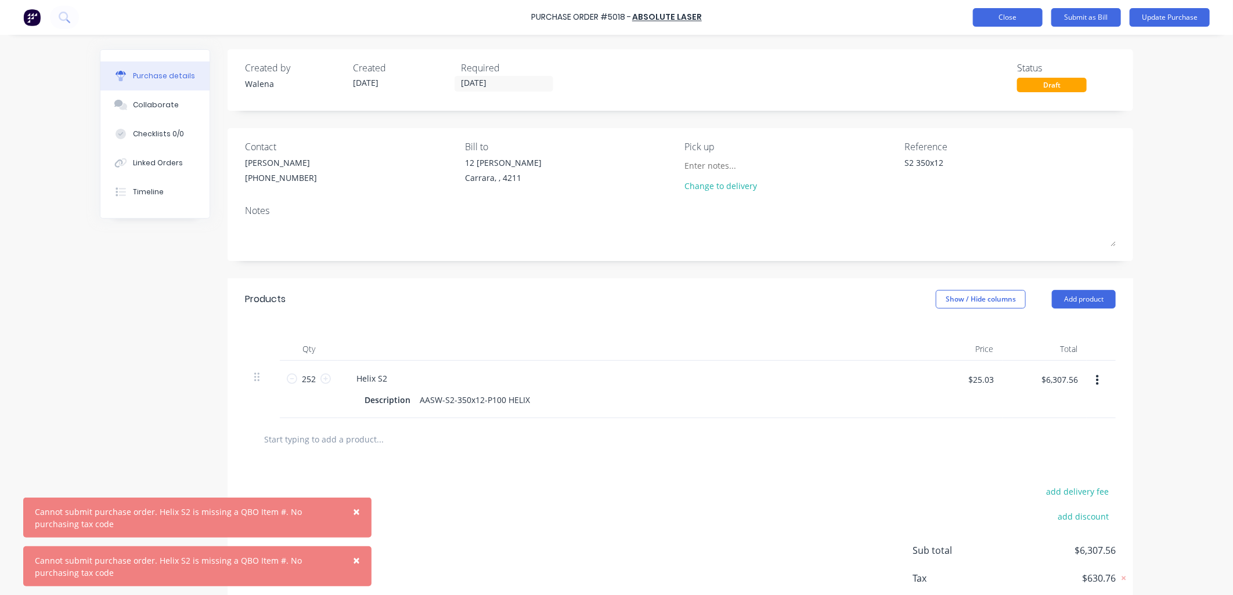
type textarea "x"
click at [1017, 18] on button "Close" at bounding box center [1008, 17] width 70 height 19
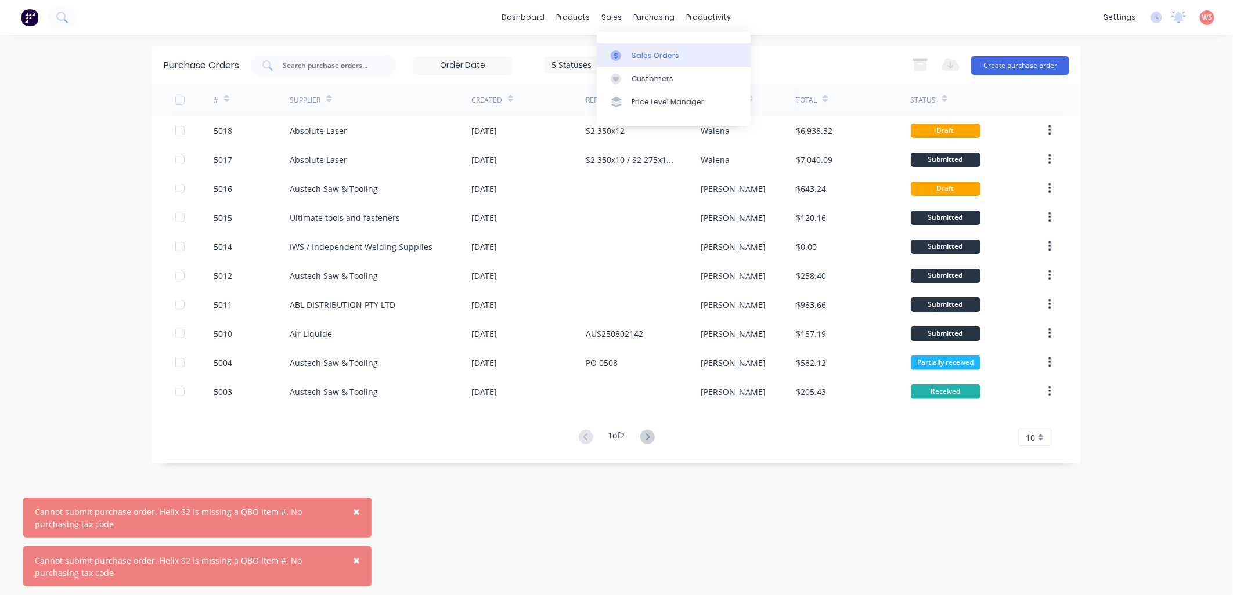
click at [646, 59] on div "Sales Orders" at bounding box center [655, 55] width 48 height 10
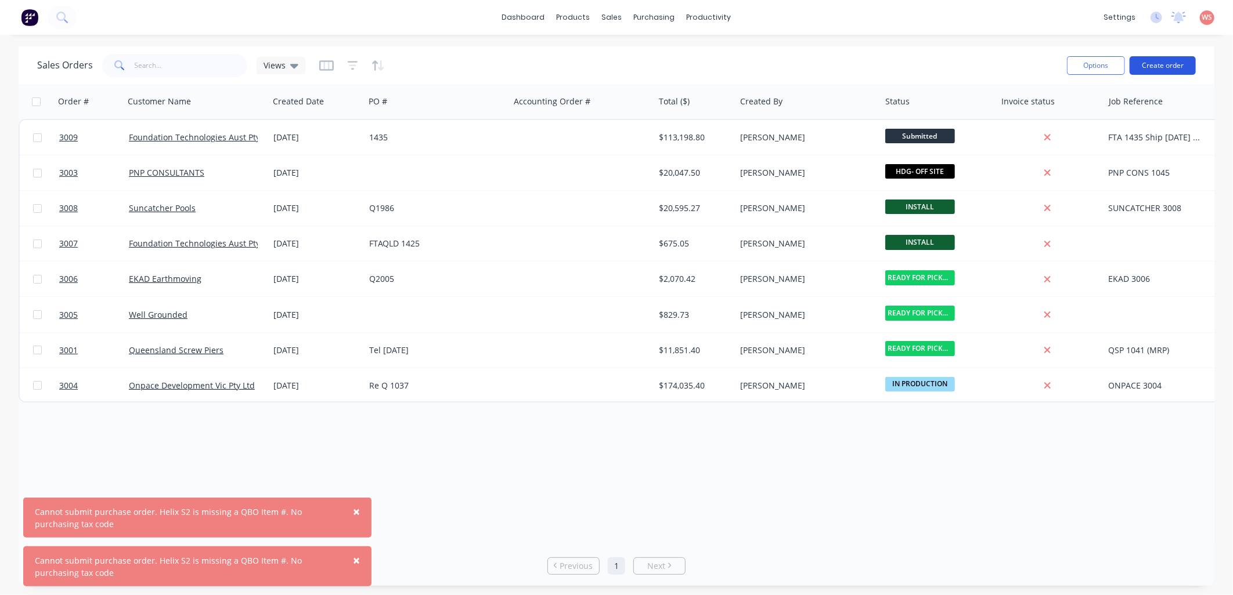
click at [1169, 58] on button "Create order" at bounding box center [1162, 65] width 66 height 19
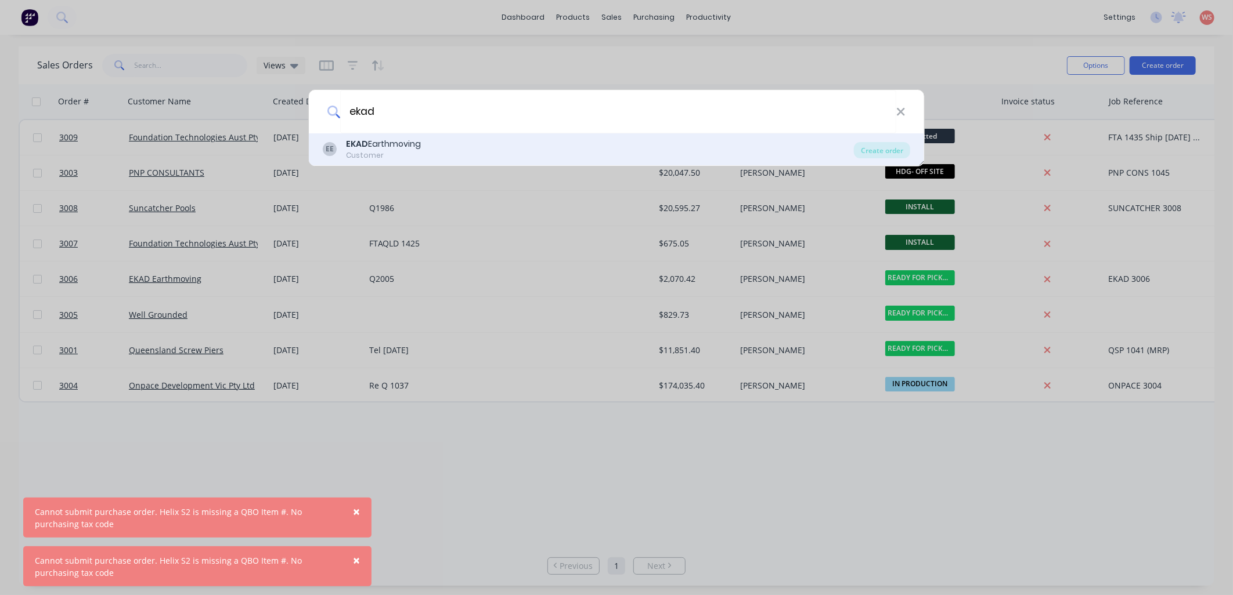
type input "ekad"
click at [475, 154] on div "EE EKAD Earthmoving Customer" at bounding box center [588, 149] width 531 height 23
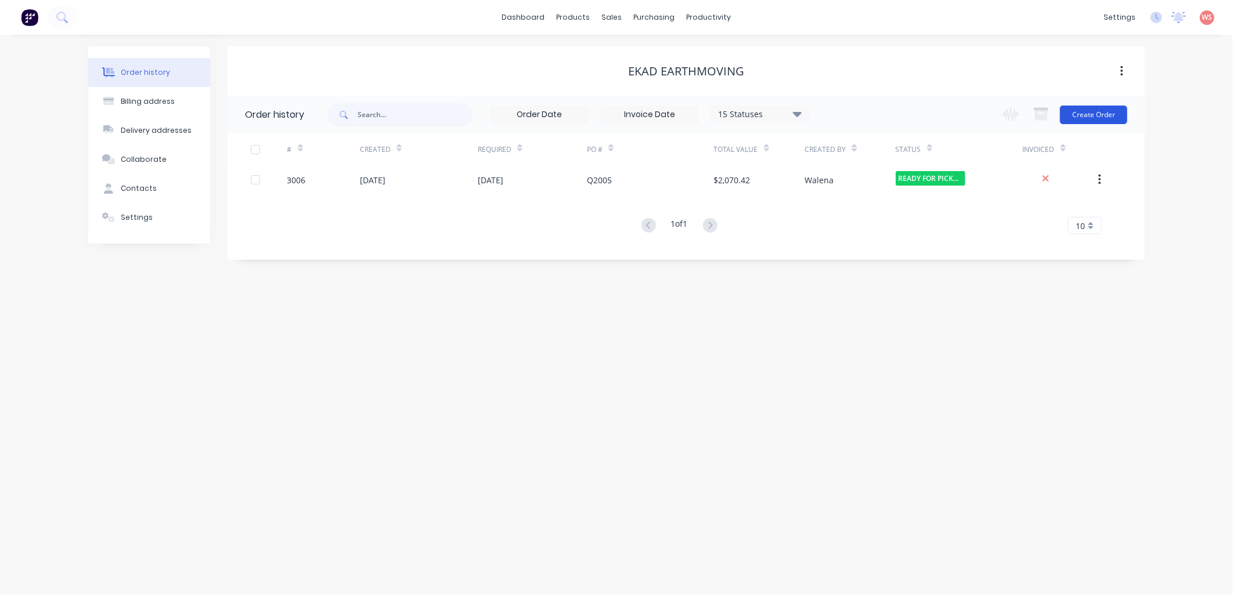
click at [1105, 115] on button "Create Order" at bounding box center [1093, 115] width 67 height 19
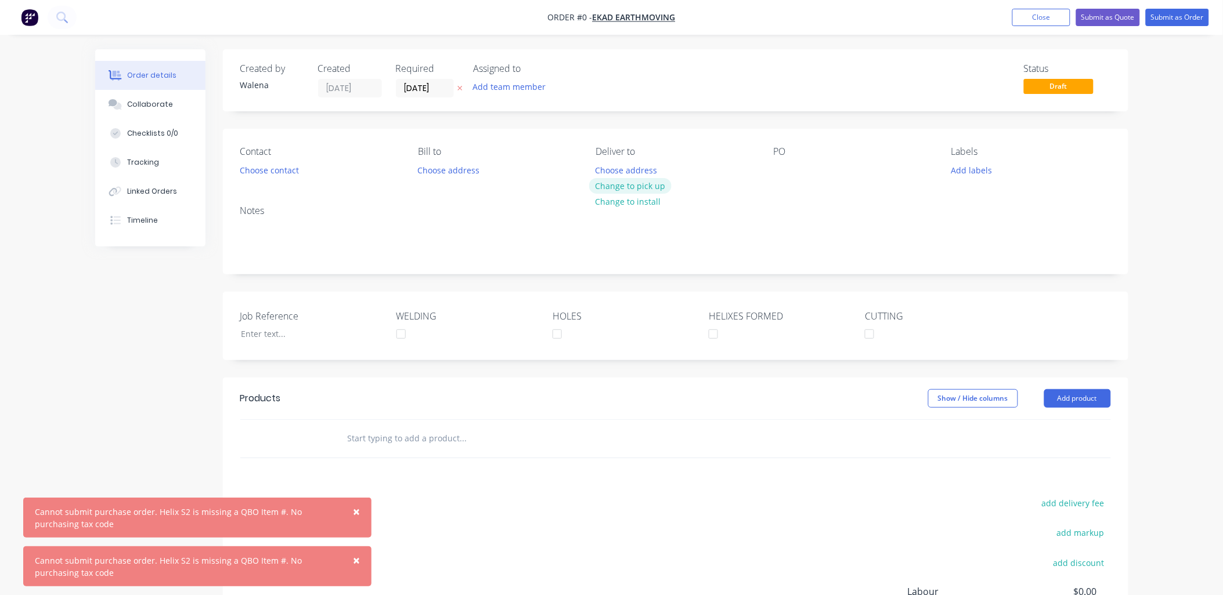
click at [625, 179] on button "Change to pick up" at bounding box center [630, 186] width 82 height 16
click at [283, 165] on button "Choose contact" at bounding box center [268, 170] width 71 height 16
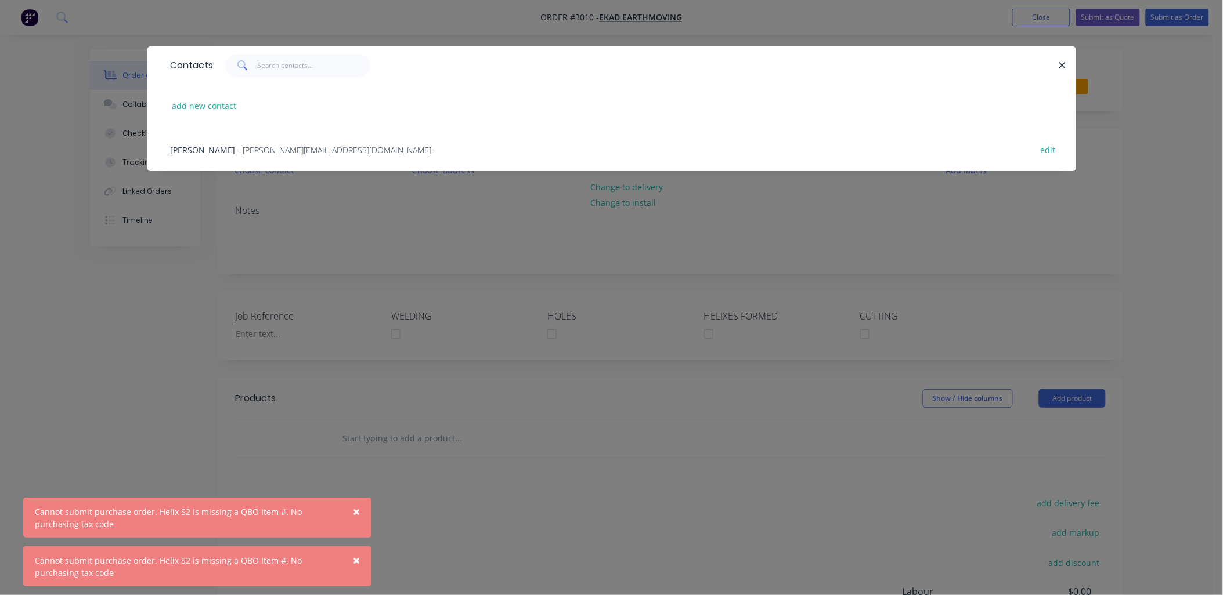
click at [259, 147] on span "- [PERSON_NAME][EMAIL_ADDRESS][DOMAIN_NAME] -" at bounding box center [337, 149] width 199 height 11
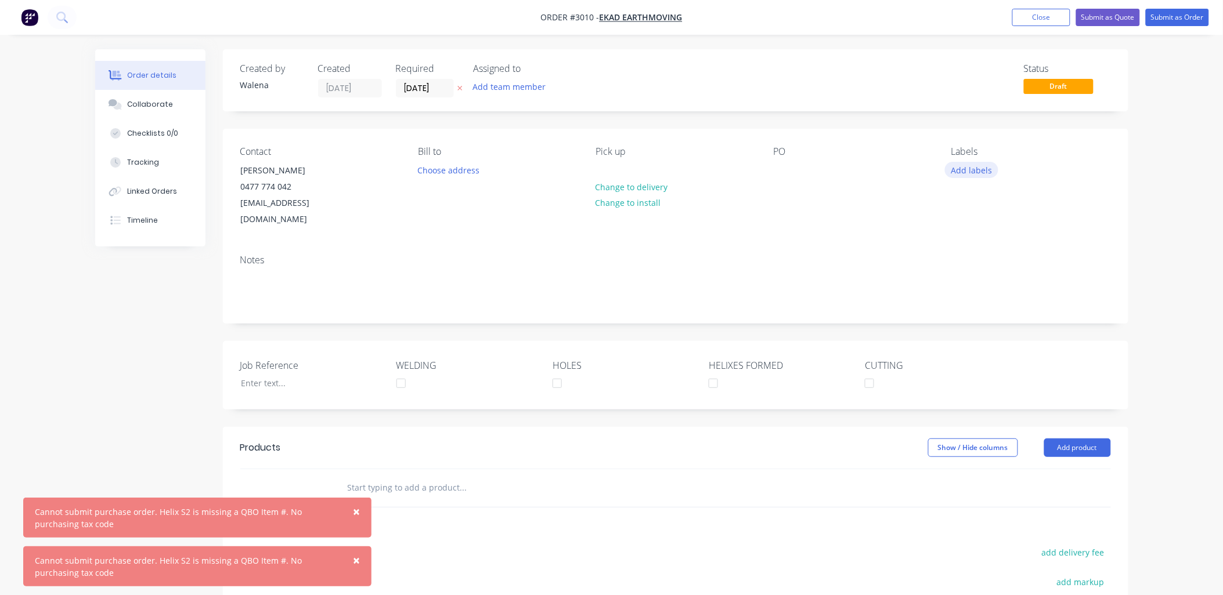
click at [981, 174] on button "Add labels" at bounding box center [971, 170] width 53 height 16
click at [970, 323] on div at bounding box center [972, 320] width 23 height 23
click at [974, 292] on div at bounding box center [972, 291] width 23 height 23
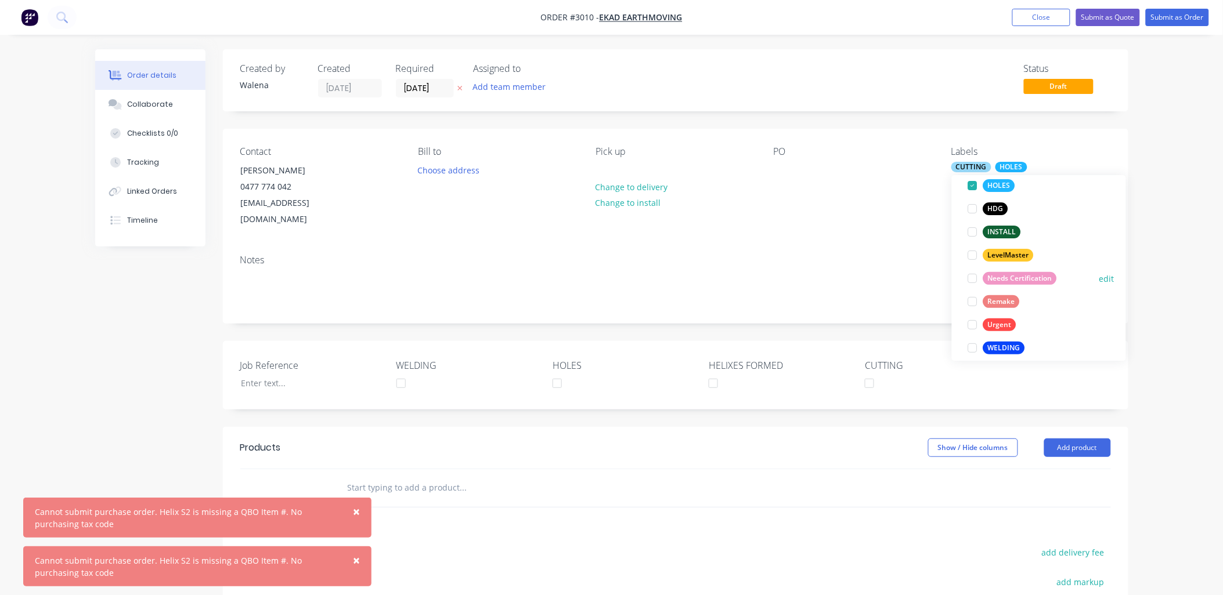
scroll to position [116, 0]
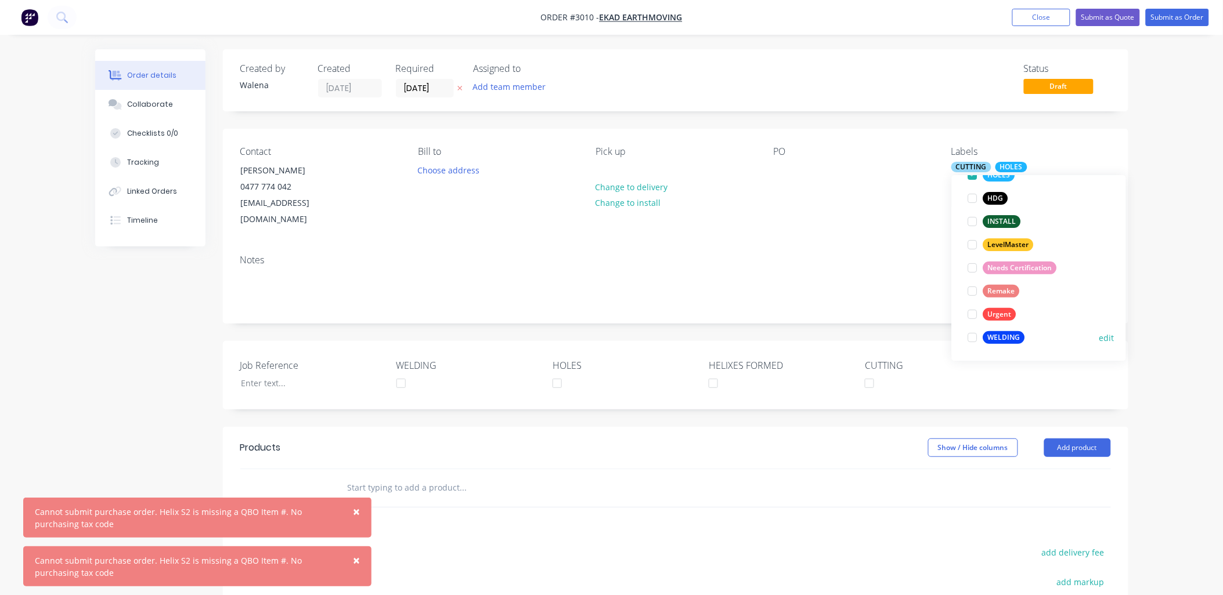
click at [971, 340] on div at bounding box center [972, 337] width 23 height 23
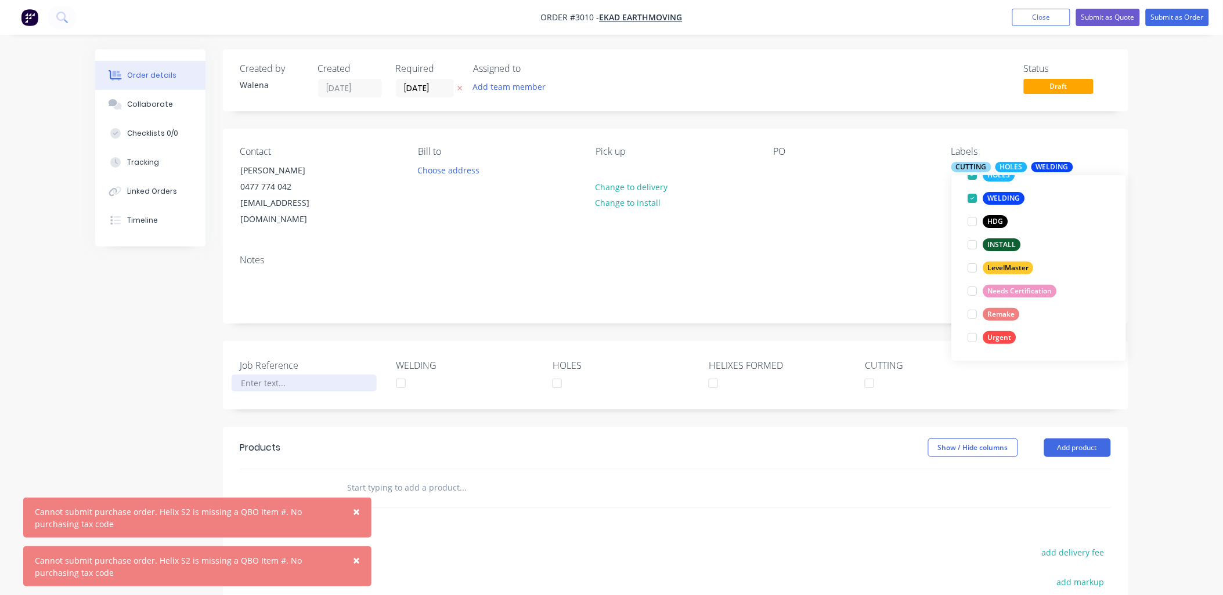
click at [315, 375] on div at bounding box center [304, 383] width 145 height 17
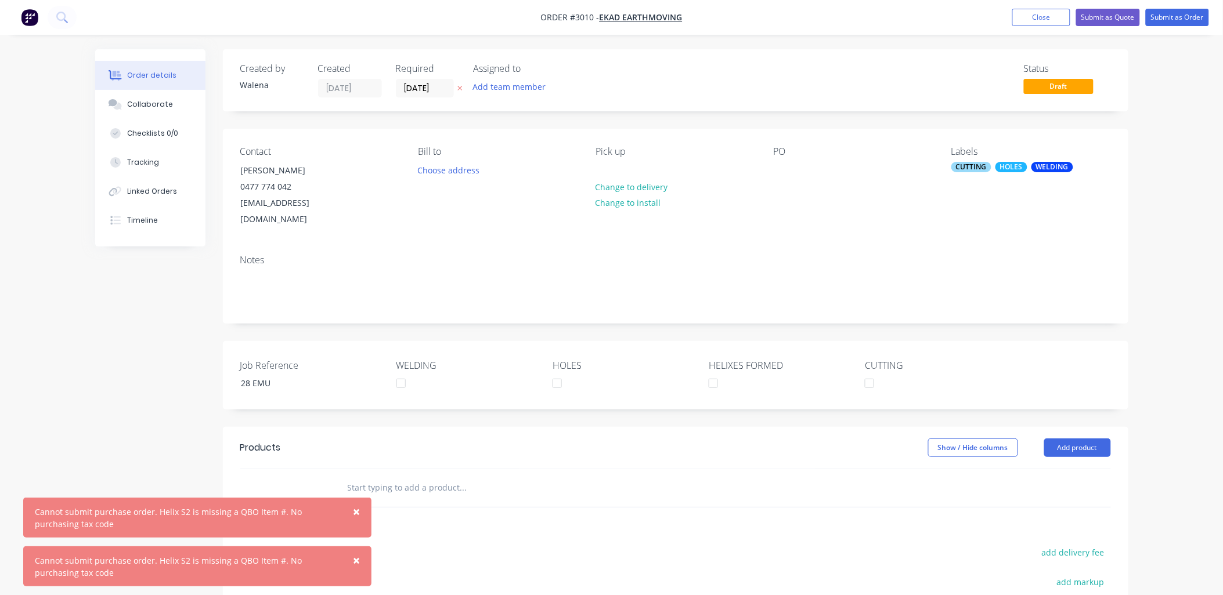
click at [363, 476] on input "text" at bounding box center [463, 487] width 232 height 23
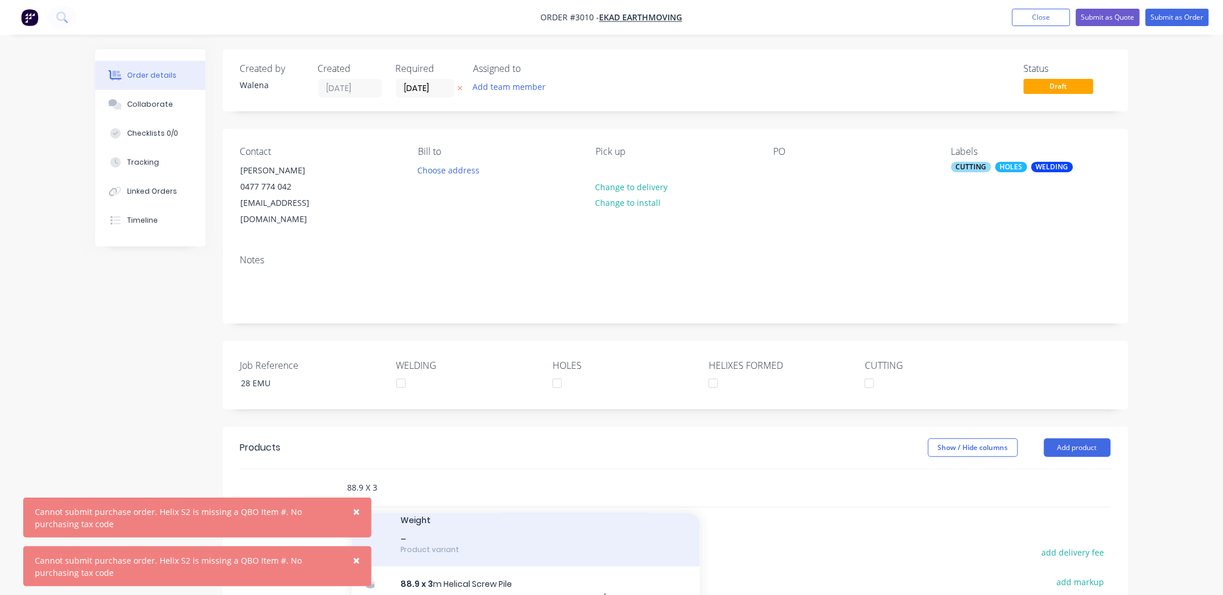
scroll to position [500, 0]
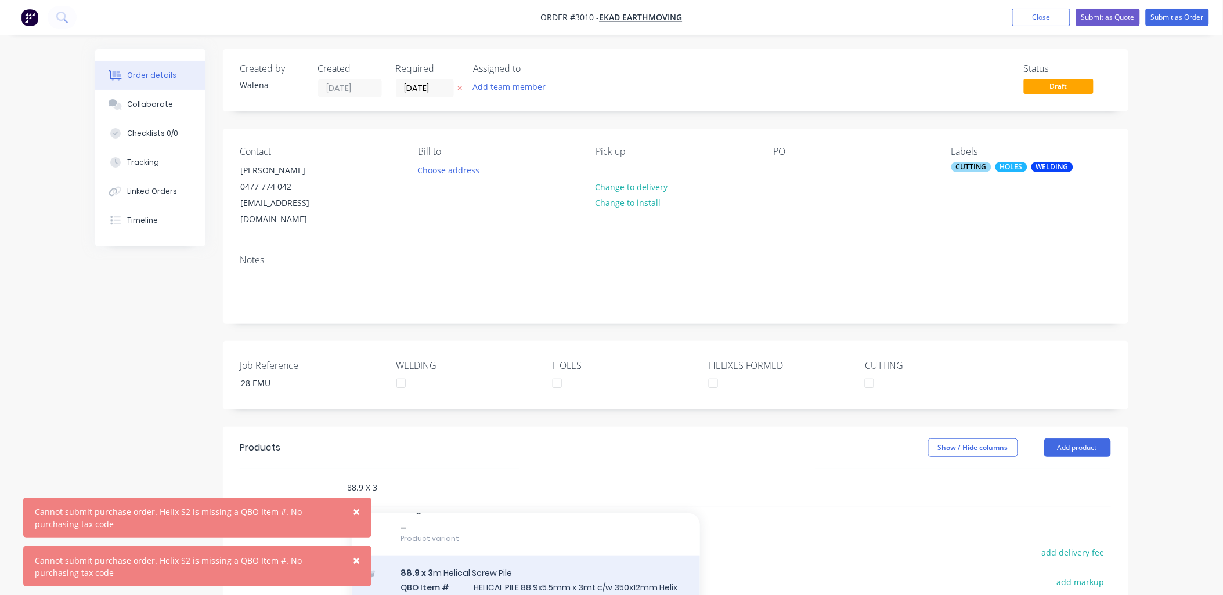
type input "88.9 X 3"
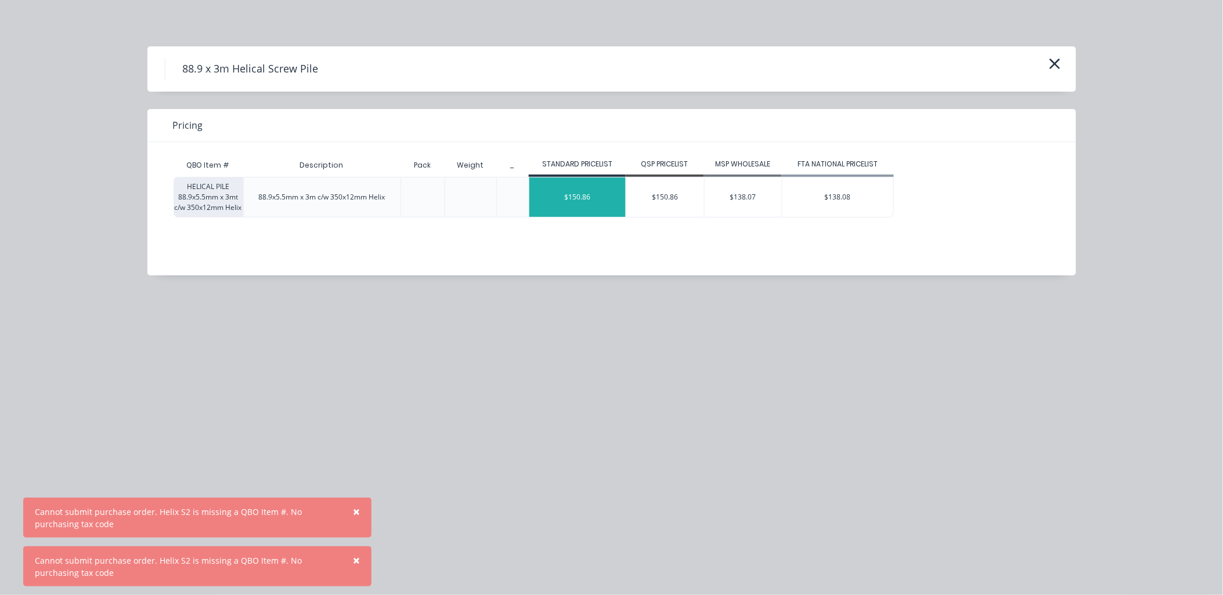
click at [576, 205] on div "$150.86" at bounding box center [577, 197] width 96 height 39
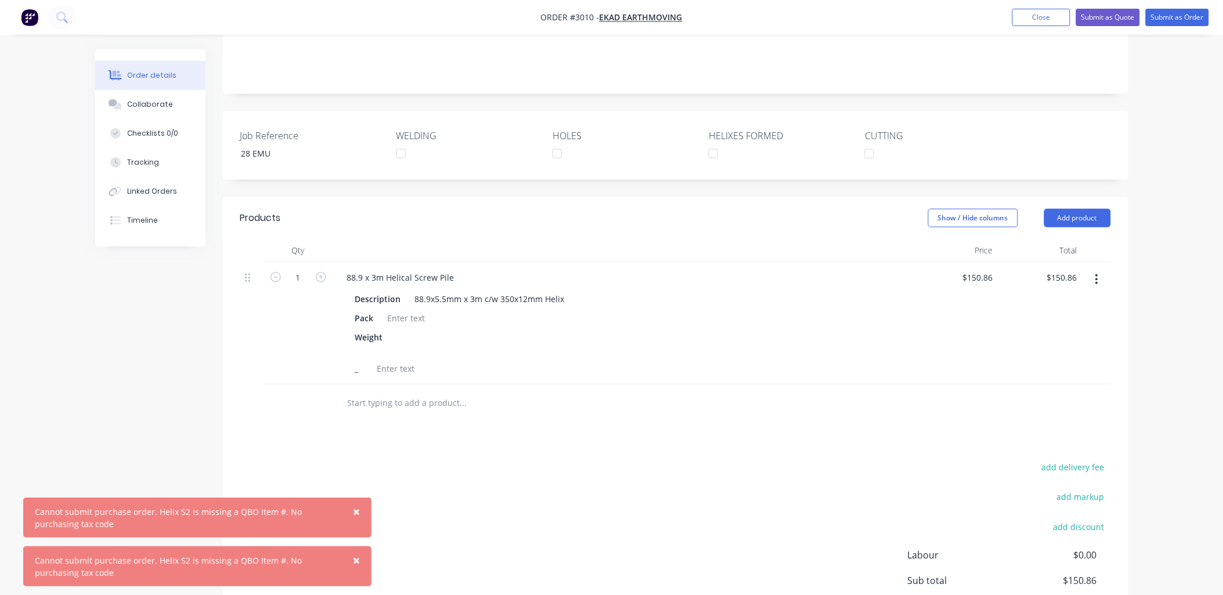
scroll to position [310, 0]
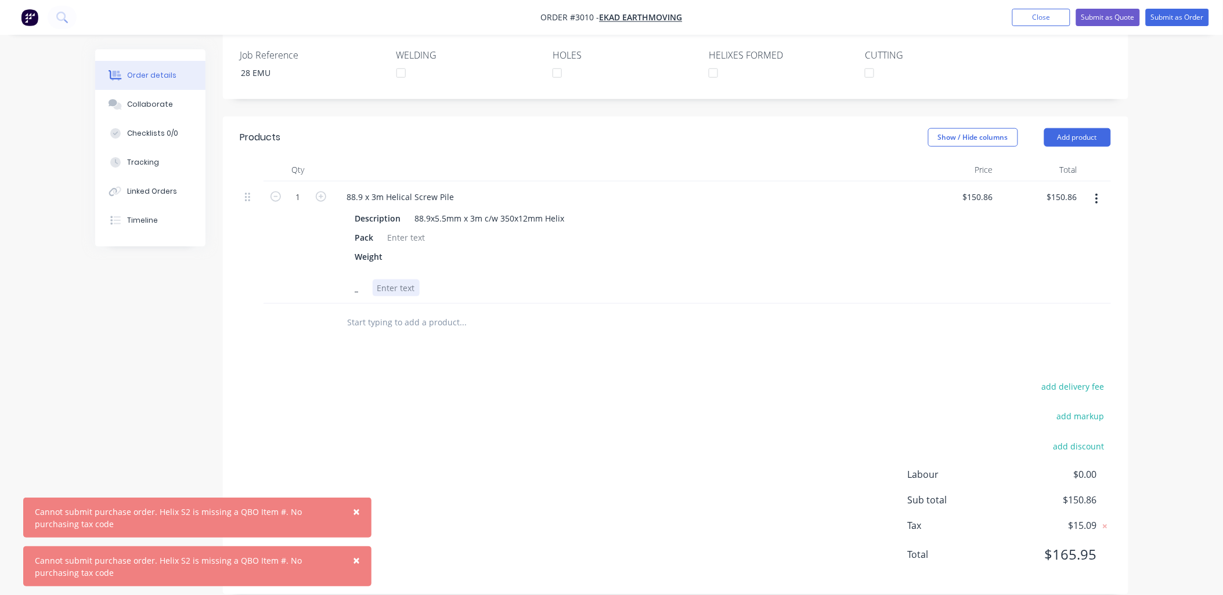
click at [407, 280] on div at bounding box center [396, 288] width 47 height 17
drag, startPoint x: 375, startPoint y: 270, endPoint x: 542, endPoint y: 257, distance: 167.1
click at [544, 258] on div "Description 88.9x5.5mm x 3m c/w 350x12mm Helix Pack Weight _ welded end caps" at bounding box center [623, 252] width 571 height 89
click at [508, 405] on div "add delivery fee add markup add discount Labour $0.00 Sub total $150.86 Tax $15…" at bounding box center [675, 478] width 870 height 198
click at [301, 189] on input "1" at bounding box center [298, 197] width 30 height 17
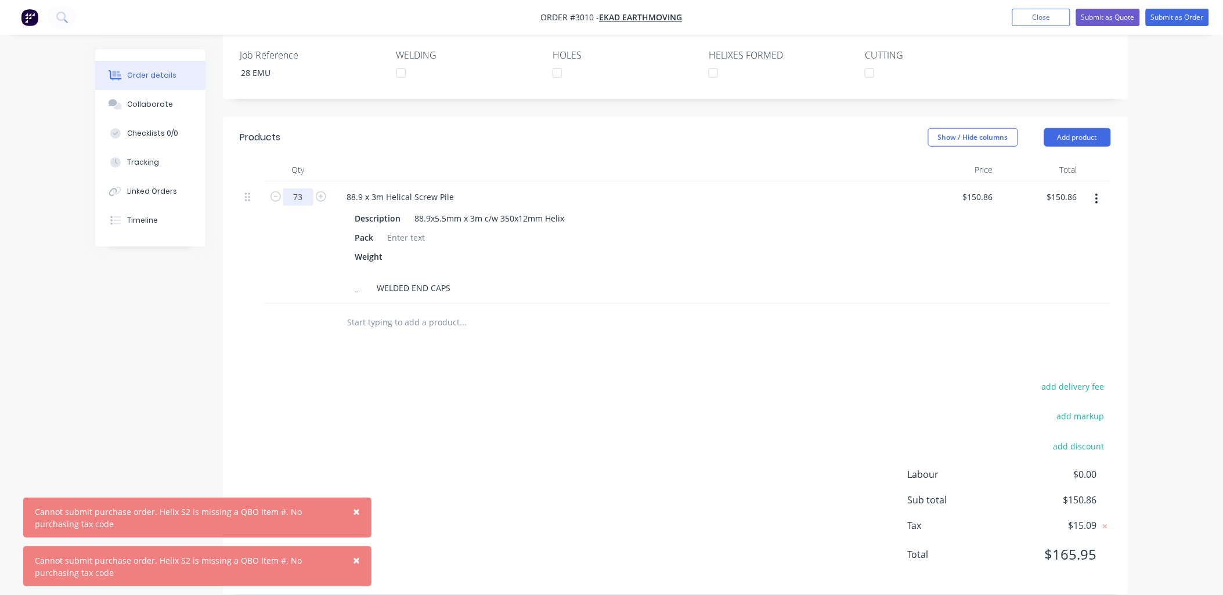
type input "73"
type input "$11,012.78"
click at [373, 312] on input "text" at bounding box center [463, 322] width 232 height 23
type input "88.9 X"
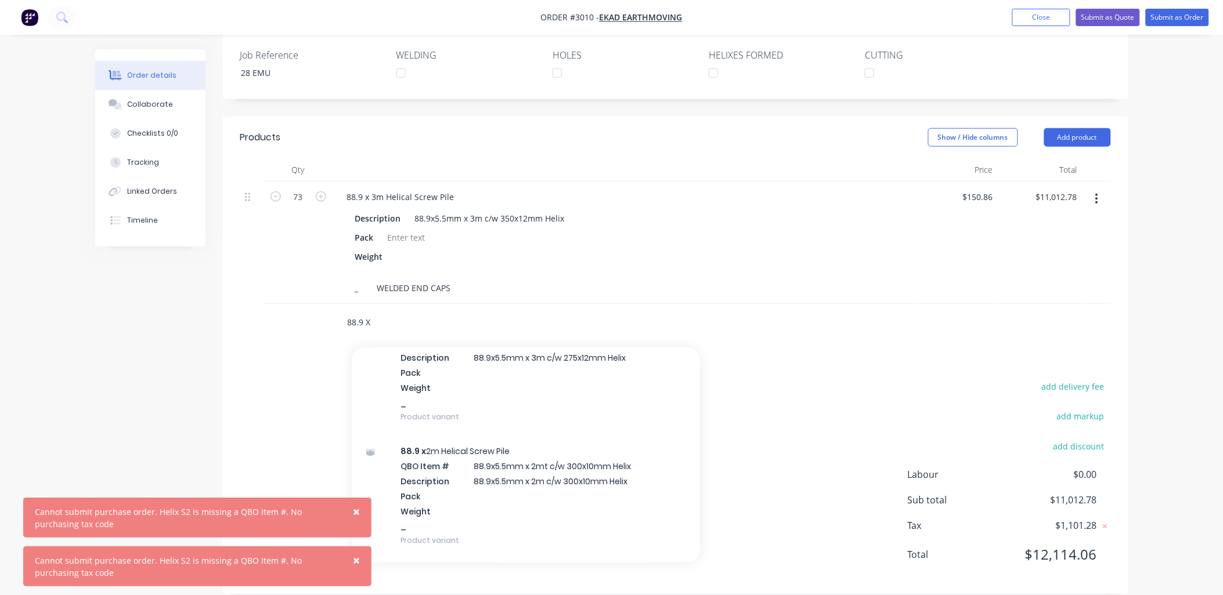
scroll to position [0, 0]
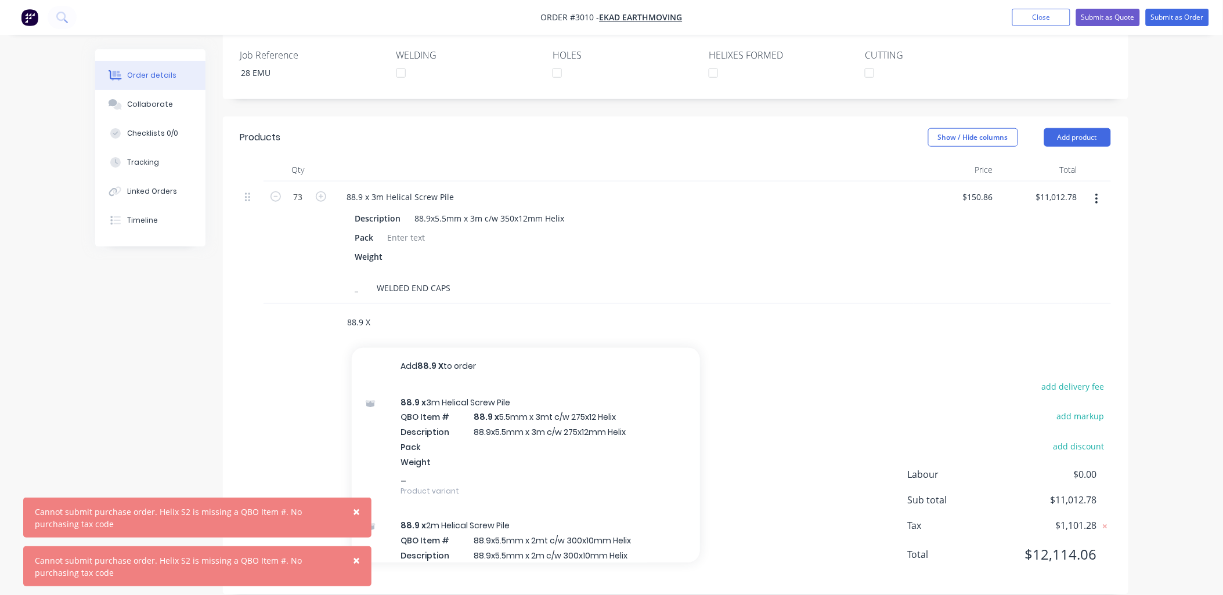
drag, startPoint x: 371, startPoint y: 308, endPoint x: 333, endPoint y: 305, distance: 38.5
click at [338, 311] on div "88.9 X Add 88.9 X to order 88.9 x 3m Helical Screw Pile QBO Item # 88.9 x 5.5mm…" at bounding box center [512, 322] width 348 height 23
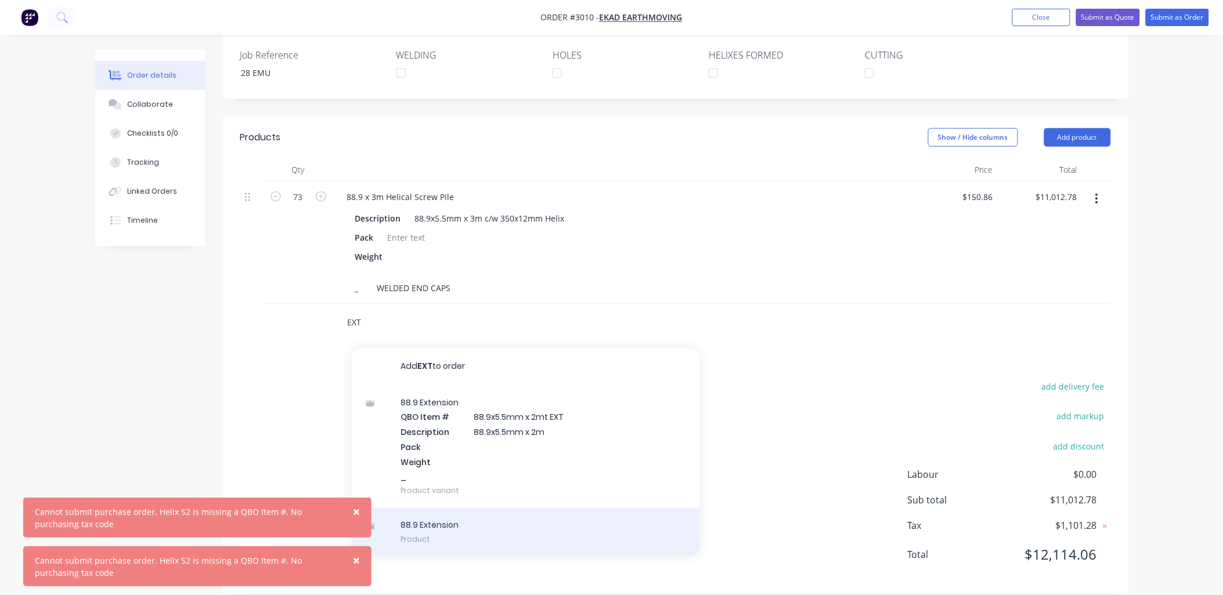
type input "EXT"
click at [429, 510] on div "88.9 Extension Product" at bounding box center [526, 532] width 348 height 49
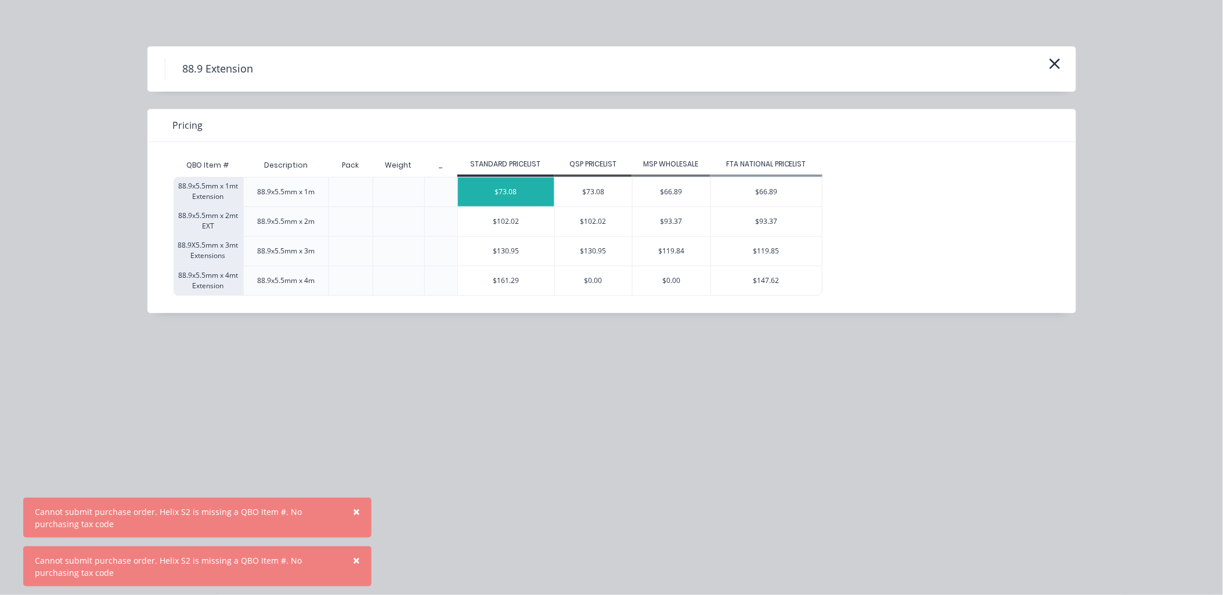
click at [511, 197] on div "$73.08" at bounding box center [506, 192] width 96 height 29
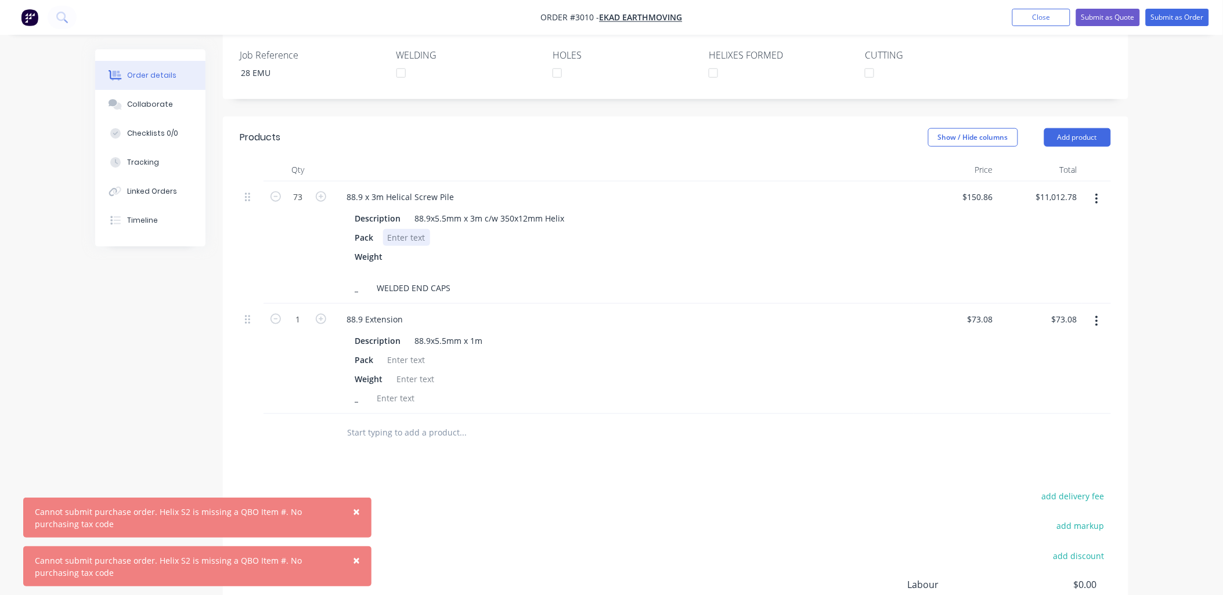
click at [414, 229] on div at bounding box center [406, 237] width 47 height 17
click at [393, 248] on div at bounding box center [400, 262] width 17 height 29
click at [392, 229] on div "2X 30 / 1X 13" at bounding box center [412, 237] width 59 height 17
drag, startPoint x: 424, startPoint y: 218, endPoint x: 419, endPoint y: 211, distance: 8.7
click at [422, 229] on div "2x 30 / 1X 13" at bounding box center [412, 237] width 58 height 17
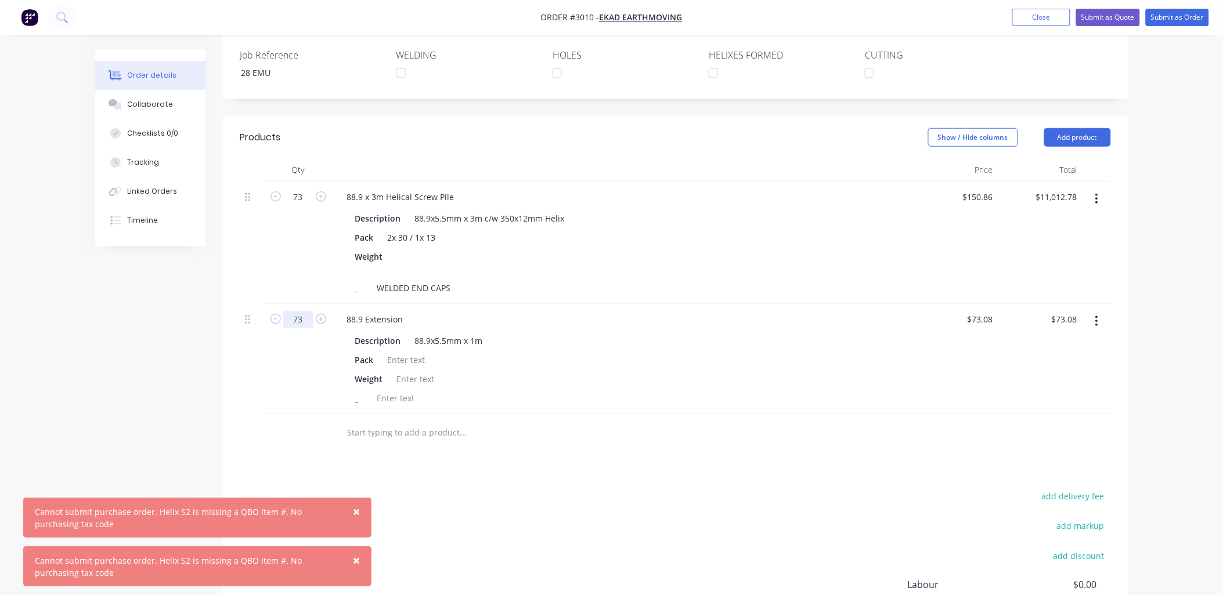
type input "73"
type input "$5,334.84"
click at [128, 360] on div "Created by [PERSON_NAME] Created [DATE] Required [DATE] Assigned to Add team me…" at bounding box center [611, 231] width 1033 height 984
click at [402, 352] on div at bounding box center [406, 360] width 47 height 17
type input "103"
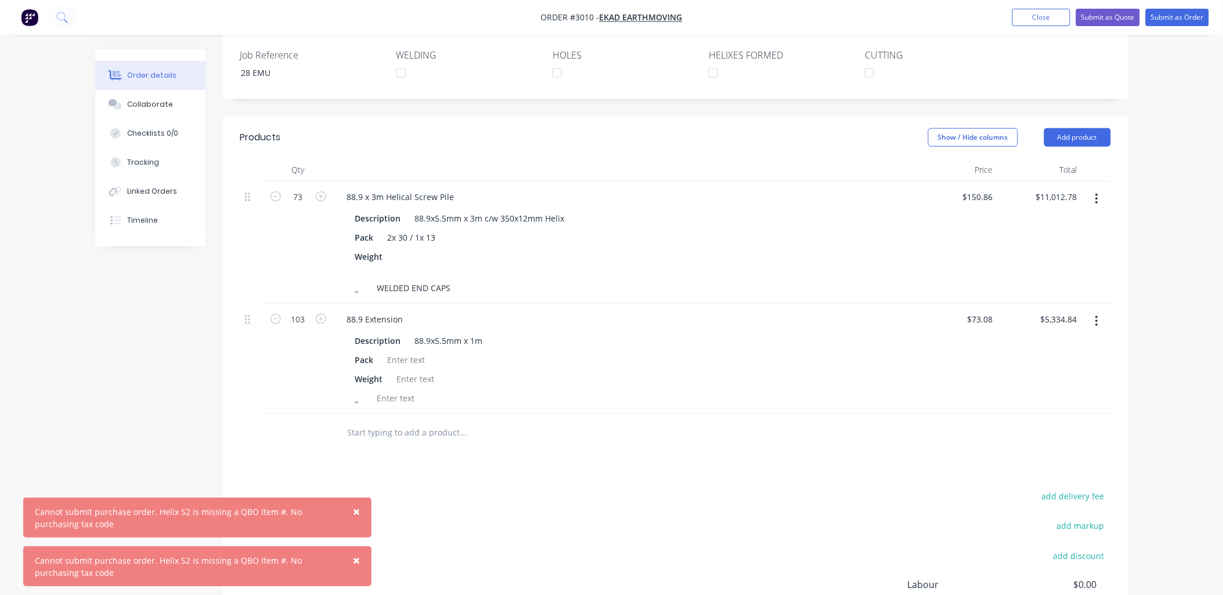
type input "$7,527.24"
click at [474, 504] on div "add delivery fee add markup add discount Labour $0.00 Sub total $18,540.02 Tax …" at bounding box center [675, 588] width 870 height 198
click at [392, 352] on div at bounding box center [406, 360] width 47 height 17
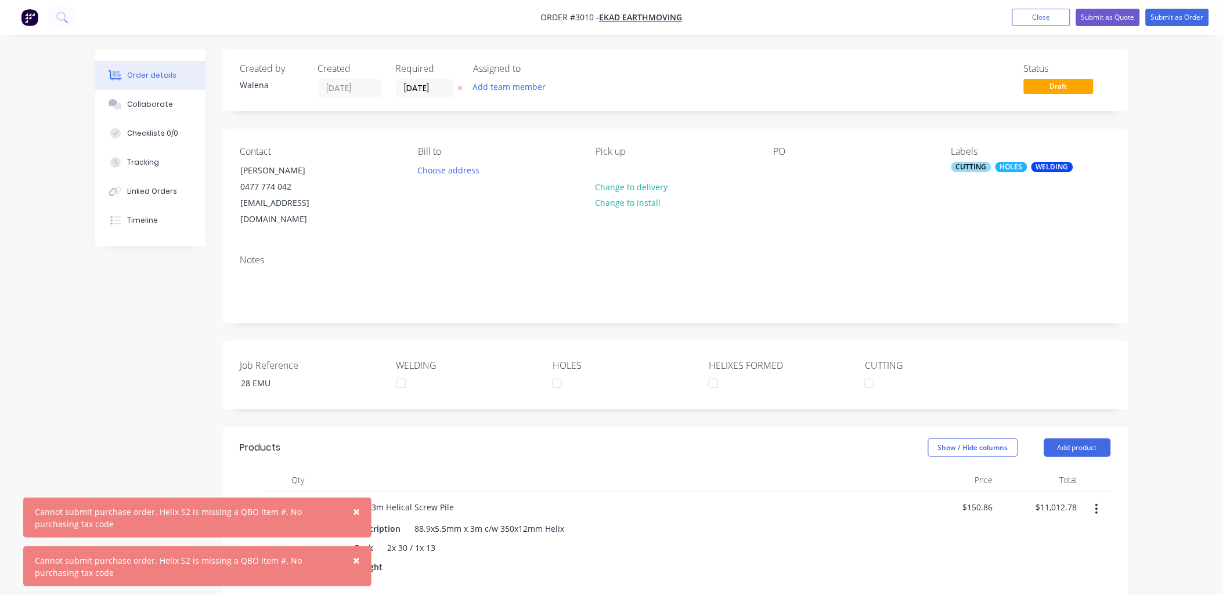
drag, startPoint x: 254, startPoint y: 250, endPoint x: 251, endPoint y: 240, distance: 10.1
click at [252, 255] on div "Notes" at bounding box center [675, 260] width 870 height 11
click at [250, 255] on div "Notes" at bounding box center [675, 260] width 870 height 11
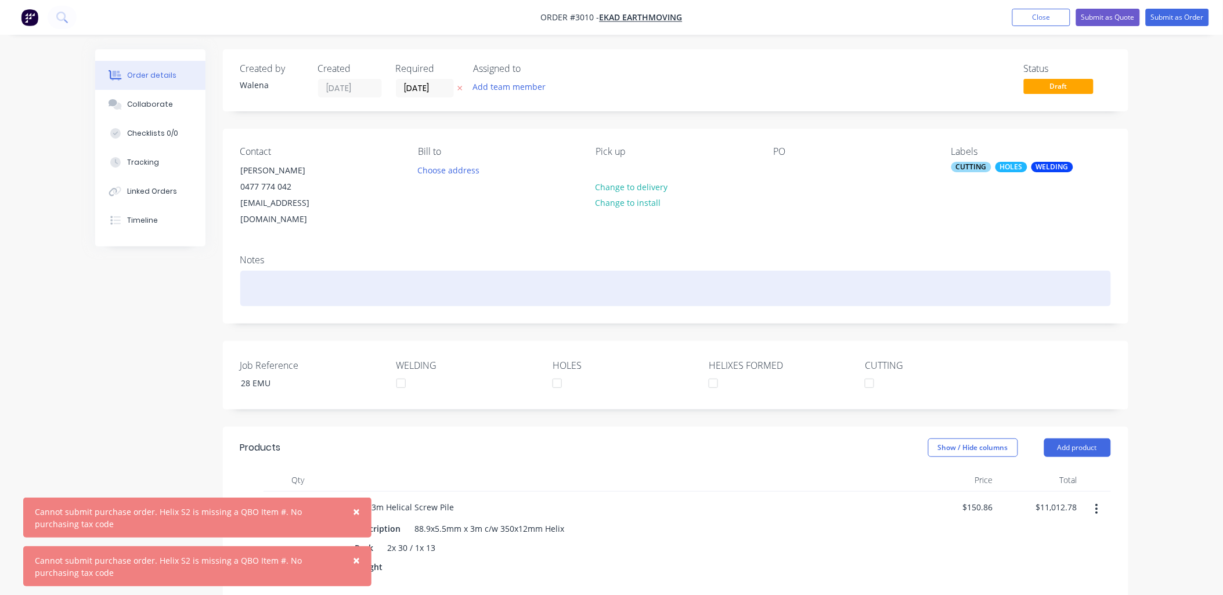
click at [276, 271] on div at bounding box center [675, 288] width 870 height 35
click at [352, 271] on div "Pick Up Mon" at bounding box center [675, 288] width 870 height 35
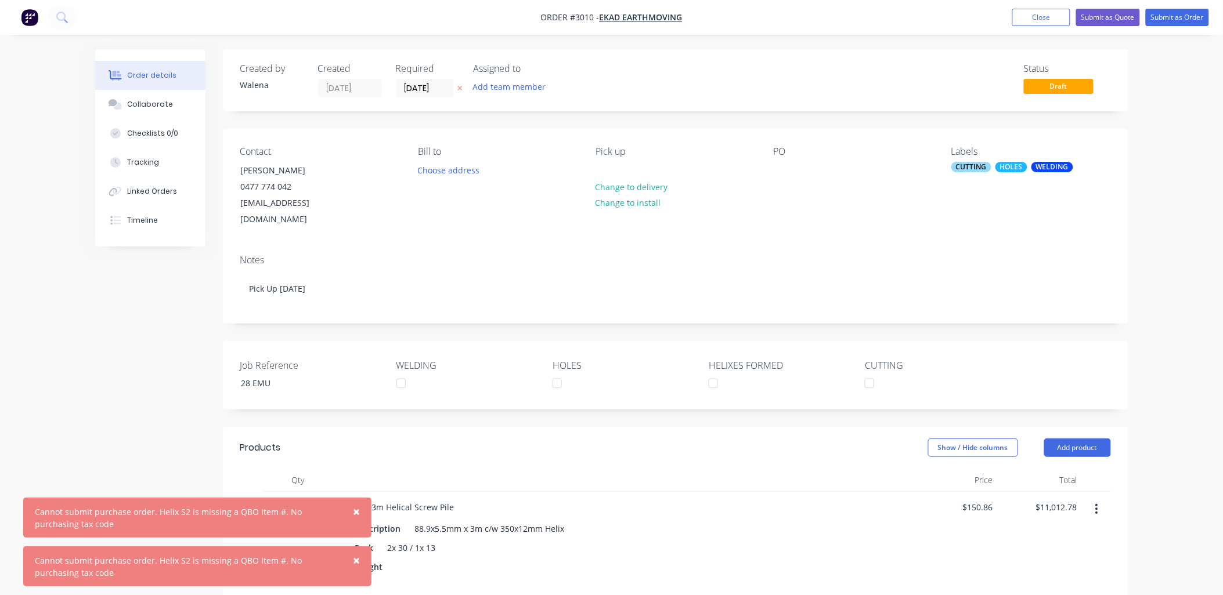
click at [99, 403] on div "Created by [PERSON_NAME] Created [DATE] Required [DATE] Assigned to Add team me…" at bounding box center [611, 541] width 1033 height 984
click at [74, 404] on div "Order details Collaborate Checklists 0/0 Tracking Linked Orders Timeline Order …" at bounding box center [611, 516] width 1223 height 1033
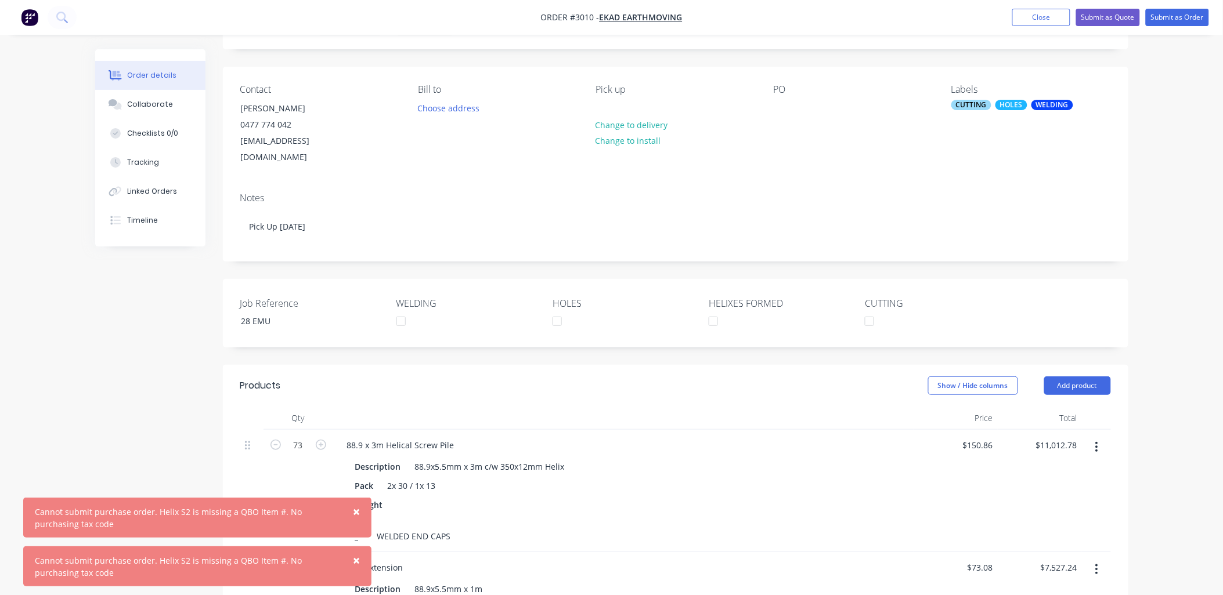
scroll to position [85, 0]
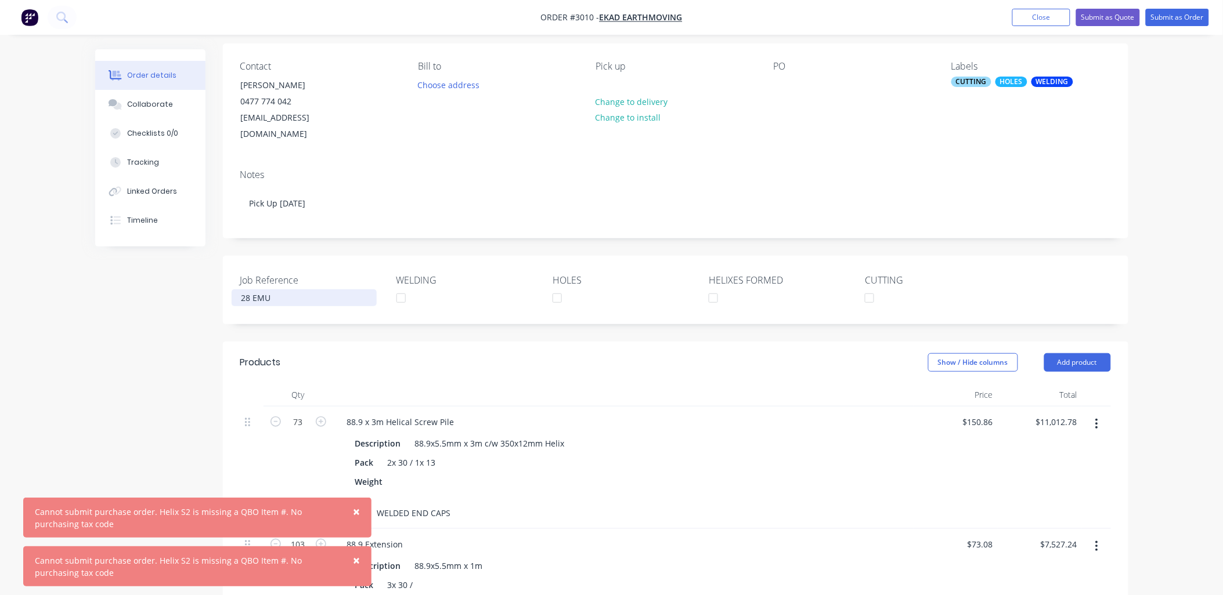
click at [287, 290] on div "28 EMU" at bounding box center [304, 298] width 145 height 17
click at [164, 337] on div "Created by [PERSON_NAME] Created [DATE] Required [DATE] Assigned to Add team me…" at bounding box center [611, 456] width 1033 height 984
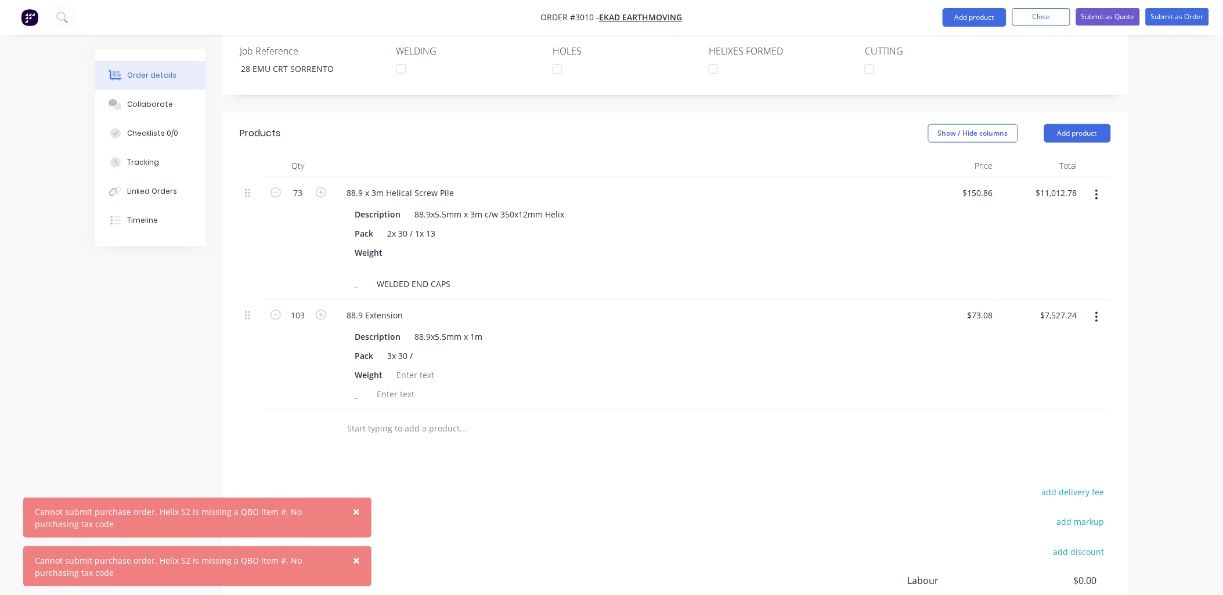
scroll to position [421, 0]
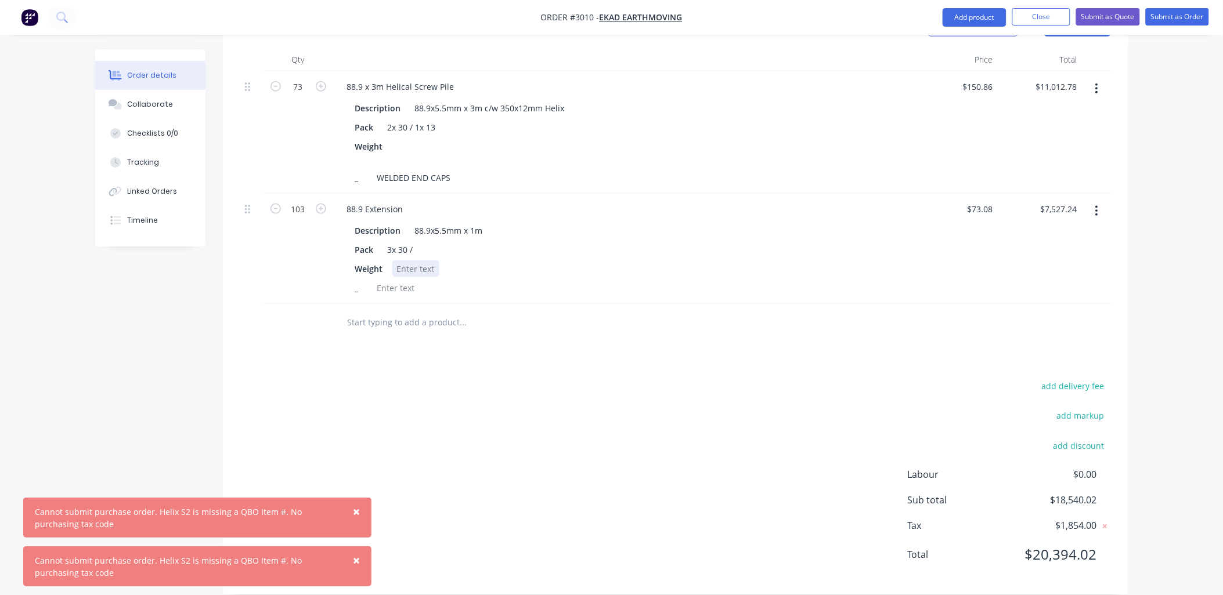
click at [406, 261] on div at bounding box center [415, 269] width 47 height 17
click at [427, 241] on div "Pack 3x 30 /" at bounding box center [621, 249] width 541 height 17
click at [490, 416] on div "add delivery fee add markup add discount Labour $0.00 Sub total $18,540.02 Tax …" at bounding box center [675, 478] width 870 height 198
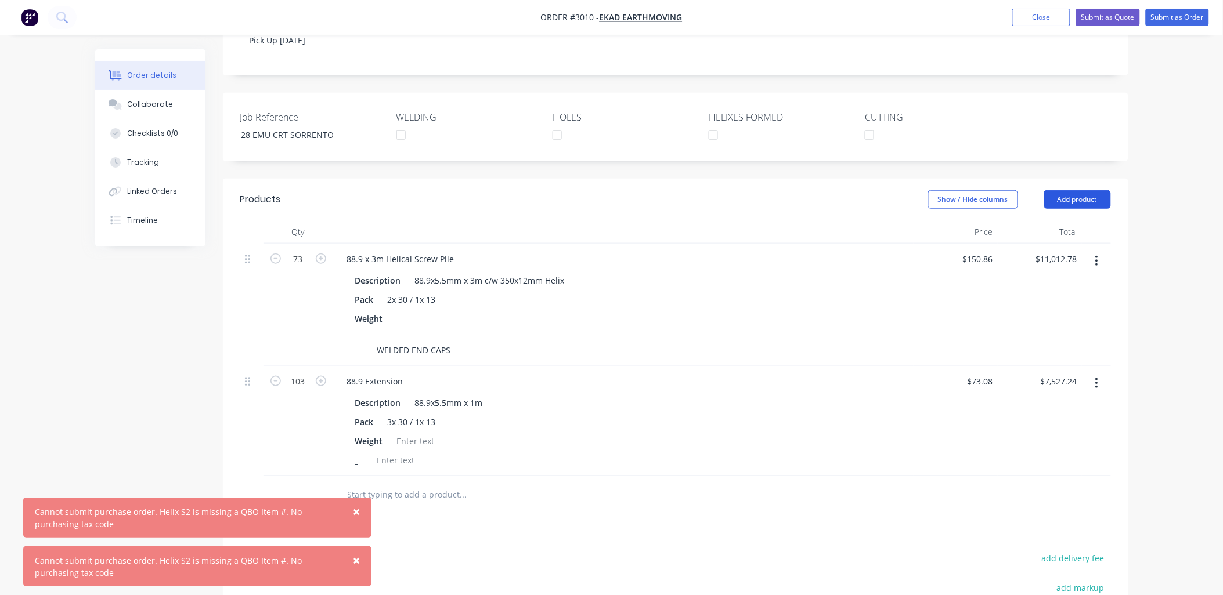
click at [1091, 190] on button "Add product" at bounding box center [1077, 199] width 67 height 19
click at [652, 179] on header "Products Show / Hide columns Add product Product catalogue Basic product Produc…" at bounding box center [675, 200] width 905 height 42
click at [383, 483] on input "text" at bounding box center [463, 494] width 232 height 23
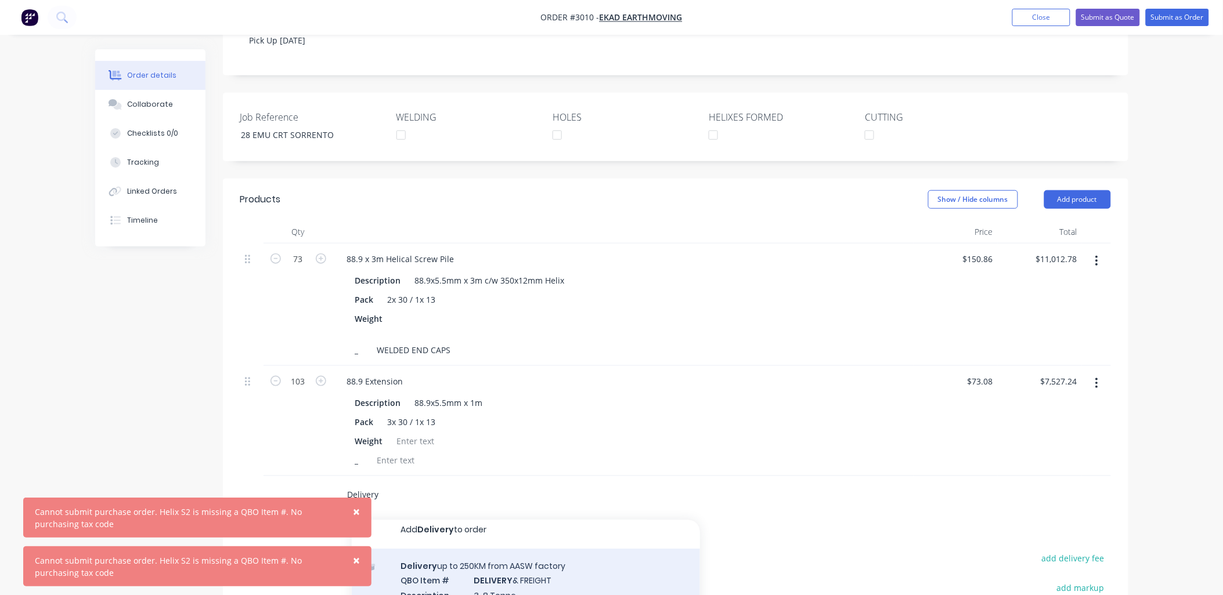
scroll to position [0, 0]
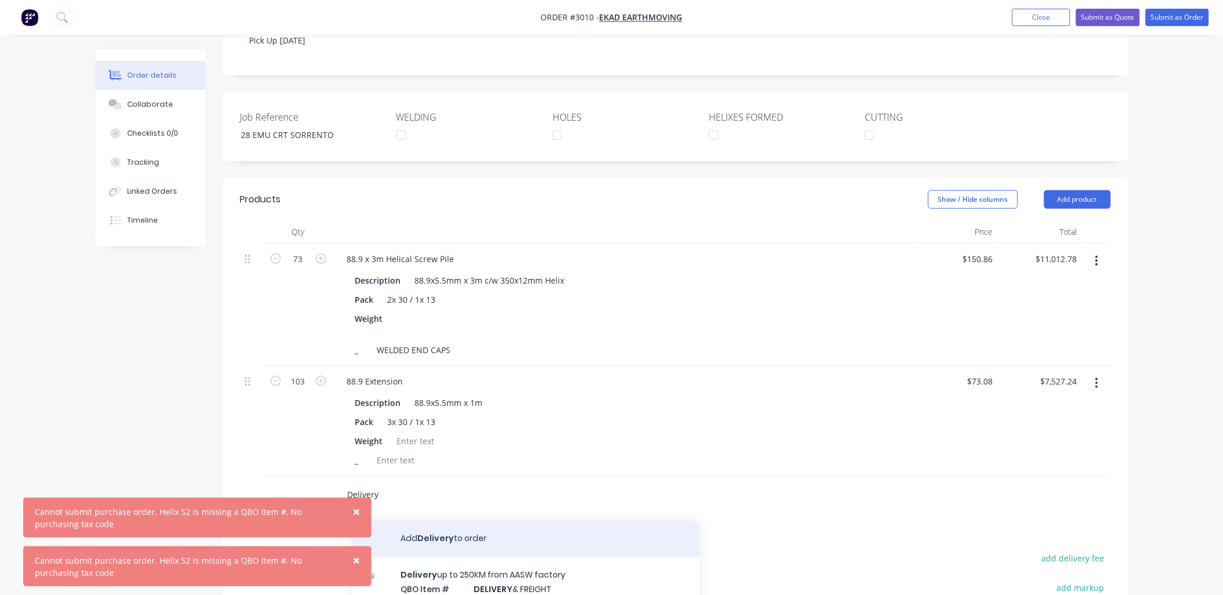
type input "Delivery"
click at [471, 521] on button "Add Delivery to order" at bounding box center [526, 539] width 348 height 37
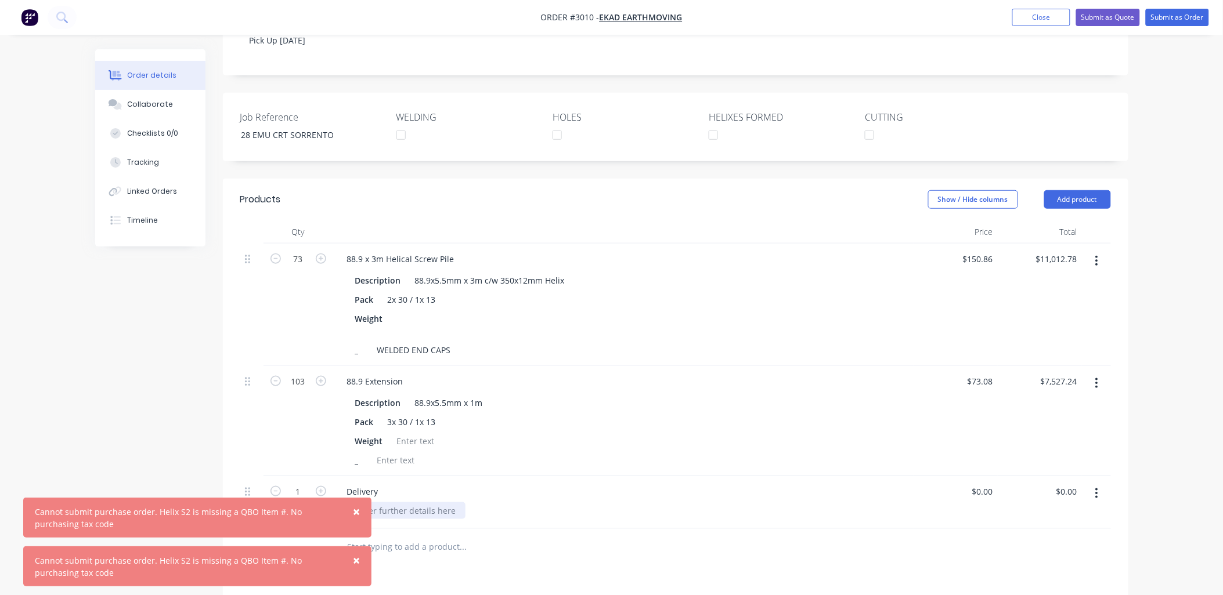
click at [406, 503] on div at bounding box center [406, 511] width 118 height 17
click at [41, 381] on div "Order details Collaborate Checklists 0/0 Tracking Linked Orders Timeline Order …" at bounding box center [611, 295] width 1223 height 1086
click at [990, 483] on input "0" at bounding box center [990, 491] width 13 height 17
type input "$600.00"
click at [1075, 483] on input "600.00" at bounding box center [1068, 491] width 27 height 17
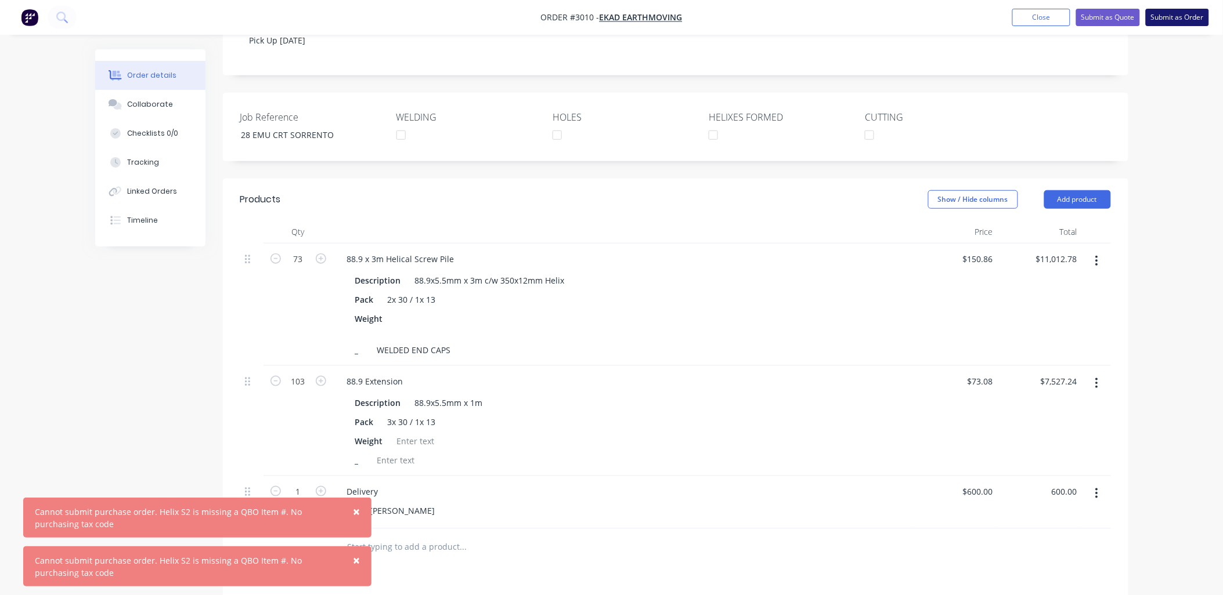
type input "$600.00"
